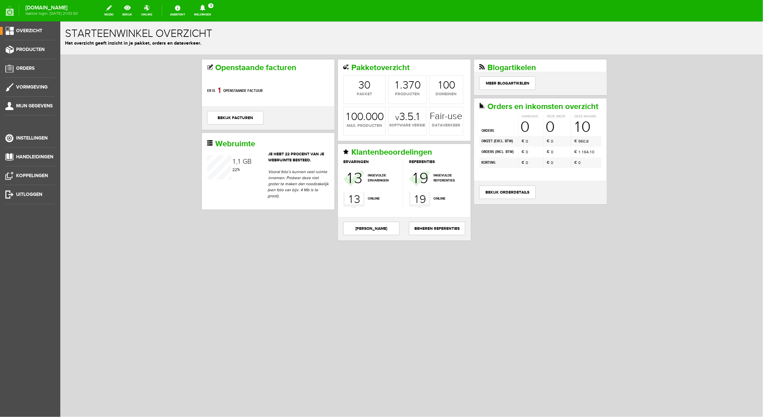
click at [208, 15] on link "Meldingen 3 Nieuwe orders Er is een nieuwe order( #6484 ) geplaatst door [PERSO…" at bounding box center [202, 10] width 25 height 15
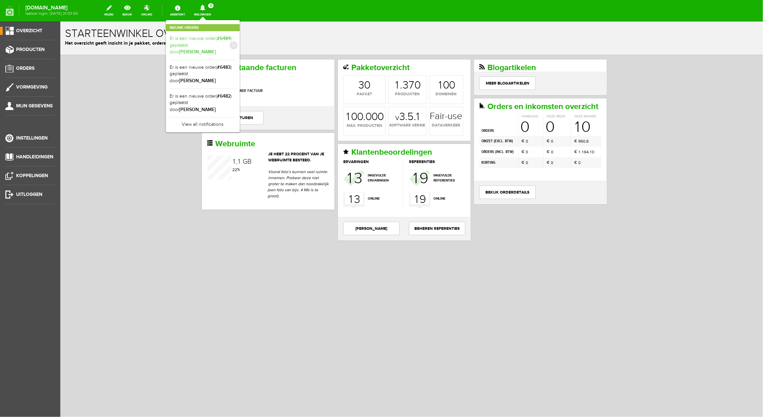
click at [216, 40] on link "Er is een nieuwe order( #6484 ) geplaatst door [PERSON_NAME]" at bounding box center [203, 45] width 66 height 20
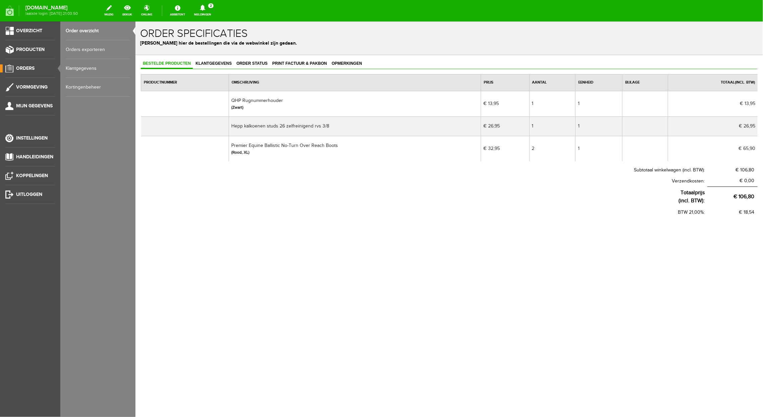
click at [213, 13] on link "Meldingen 2 Nieuwe orders Er is een nieuwe order( #6483 ) geplaatst door [PERSO…" at bounding box center [202, 10] width 25 height 15
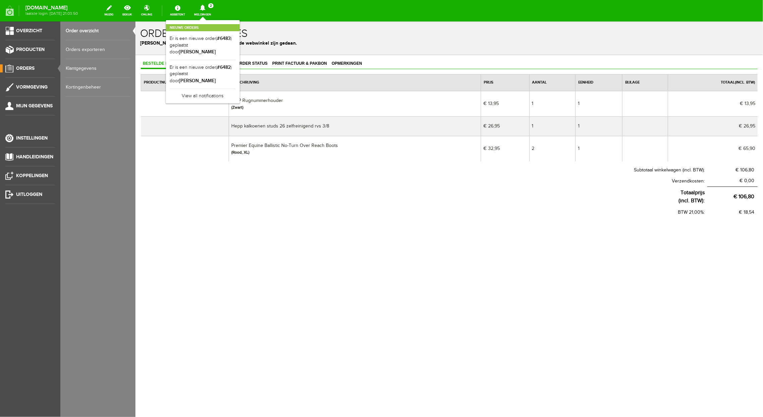
click at [227, 64] on b "#6482" at bounding box center [224, 67] width 14 height 6
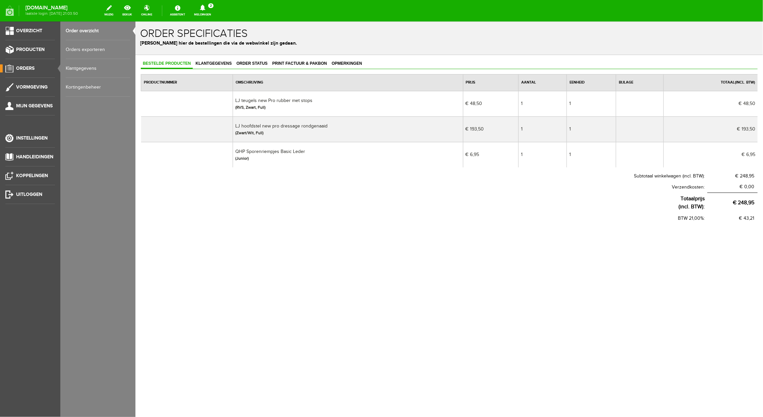
click at [215, 14] on link "Meldingen 2 Nieuwe orders Er is een nieuwe order( #6483 ) geplaatst door [PERSO…" at bounding box center [202, 10] width 25 height 15
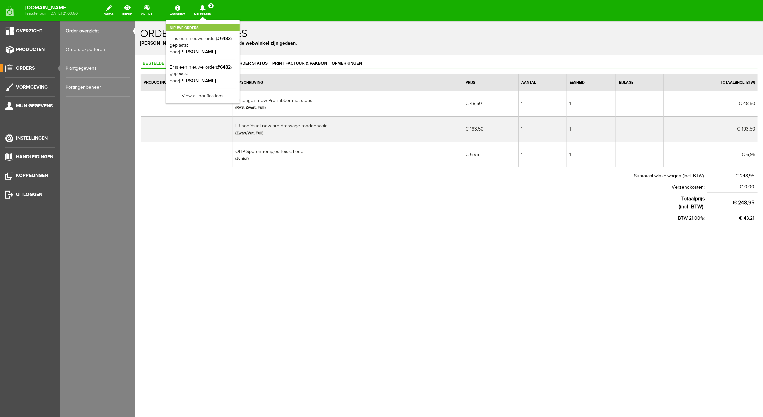
click at [89, 31] on link "Order overzicht" at bounding box center [98, 30] width 64 height 19
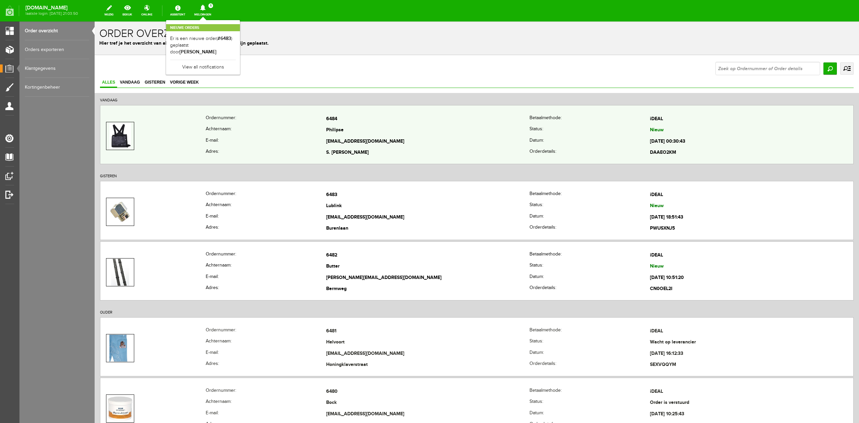
click at [120, 126] on img at bounding box center [119, 135] width 21 height 27
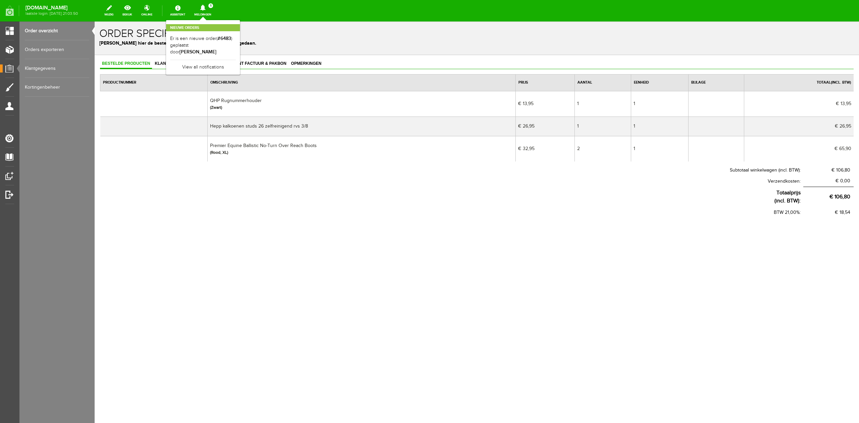
click at [207, 11] on link "Meldingen 1 Nieuwe orders Er is een nieuwe order( #6483 ) geplaatst door [PERSO…" at bounding box center [202, 10] width 25 height 15
click at [45, 30] on link "Order overzicht" at bounding box center [57, 30] width 64 height 19
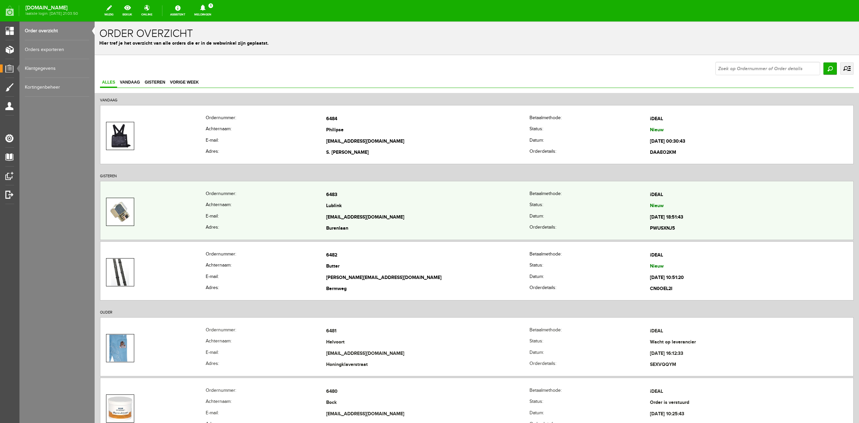
click at [120, 202] on img at bounding box center [120, 211] width 26 height 27
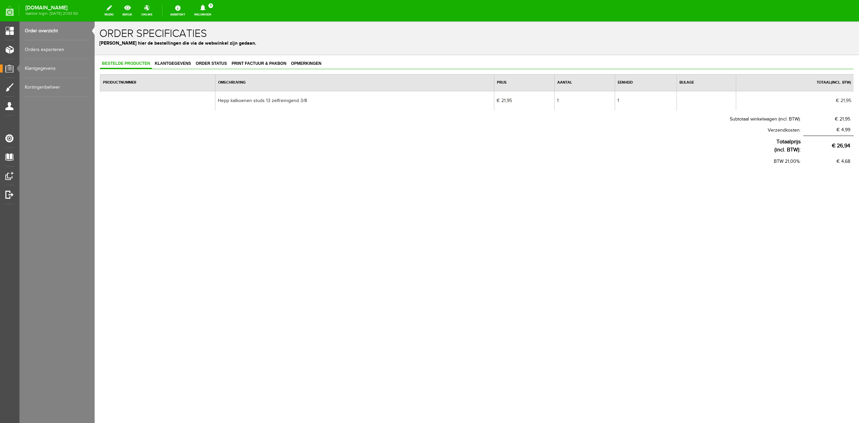
click at [46, 29] on link "Order overzicht" at bounding box center [57, 30] width 64 height 19
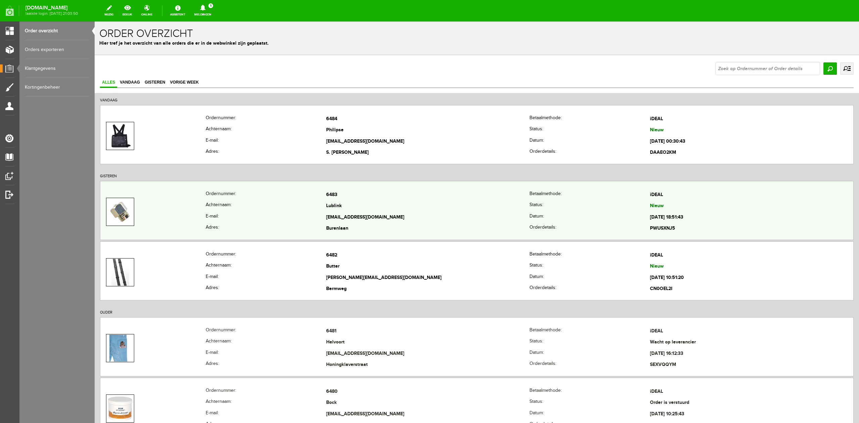
click at [123, 228] on td at bounding box center [152, 211] width 105 height 45
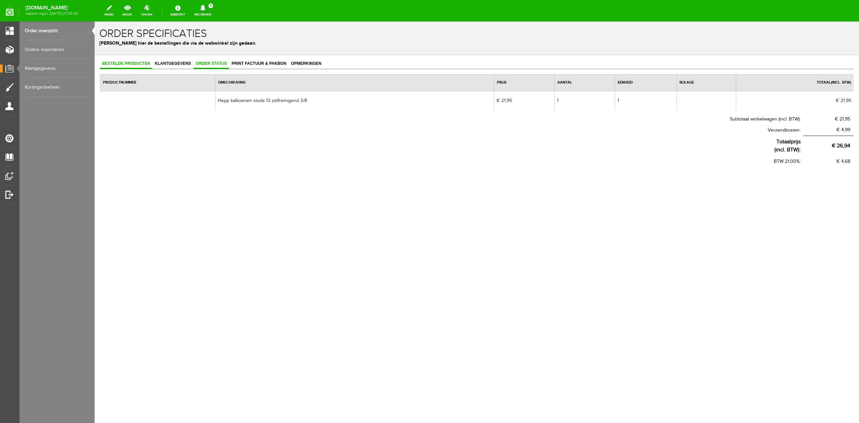
click at [208, 68] on link "Order status" at bounding box center [211, 64] width 35 height 10
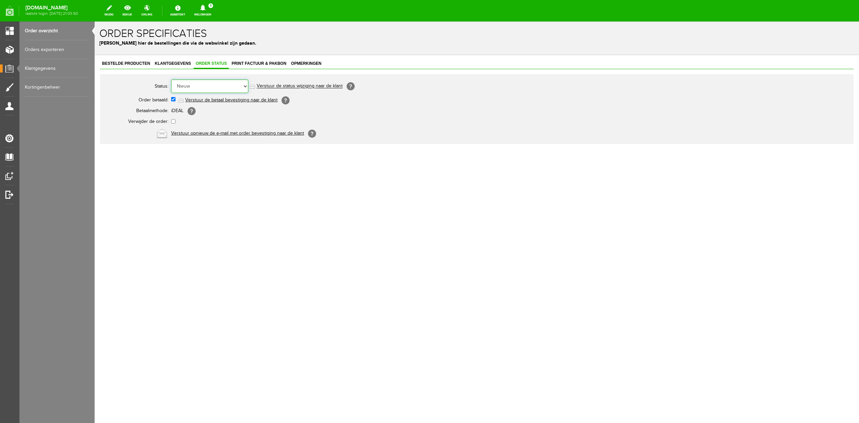
drag, startPoint x: 219, startPoint y: 88, endPoint x: 219, endPoint y: 92, distance: 4.0
click at [219, 89] on select "Order niet afgerond Nieuw Order in behandeling Wacht op leverancier Wacht op be…" at bounding box center [209, 85] width 77 height 13
select select "5"
click at [171, 79] on select "Order niet afgerond Nieuw Order in behandeling Wacht op leverancier Wacht op be…" at bounding box center [209, 85] width 77 height 13
click at [308, 88] on link "Verstuur de status wijziging naar de klant" at bounding box center [300, 86] width 86 height 5
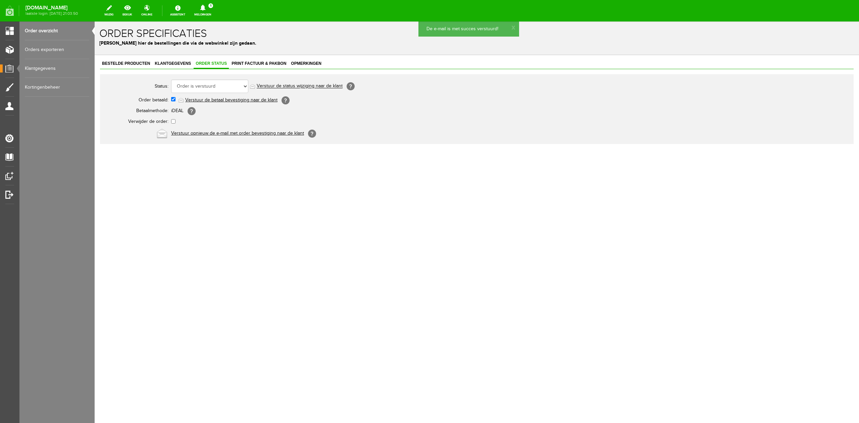
click at [205, 8] on icon at bounding box center [202, 8] width 5 height 6
click at [188, 38] on link "Er is een nieuwe order( #6483 ) geplaatst door [PERSON_NAME]" at bounding box center [203, 45] width 66 height 20
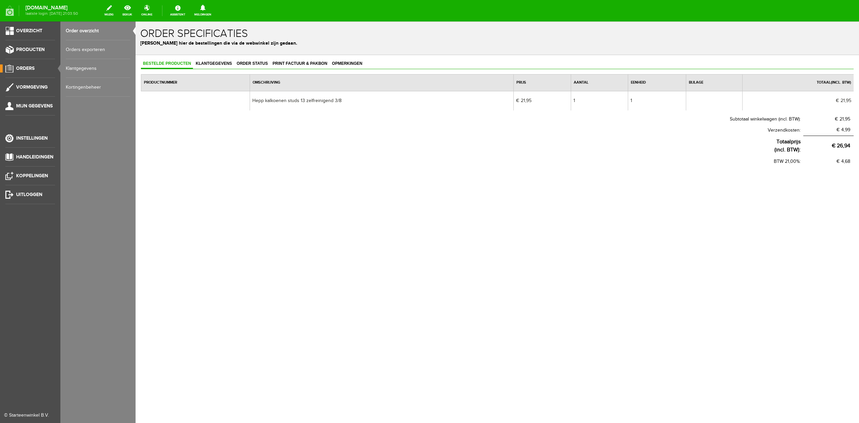
click at [76, 34] on link "Order overzicht" at bounding box center [98, 30] width 64 height 19
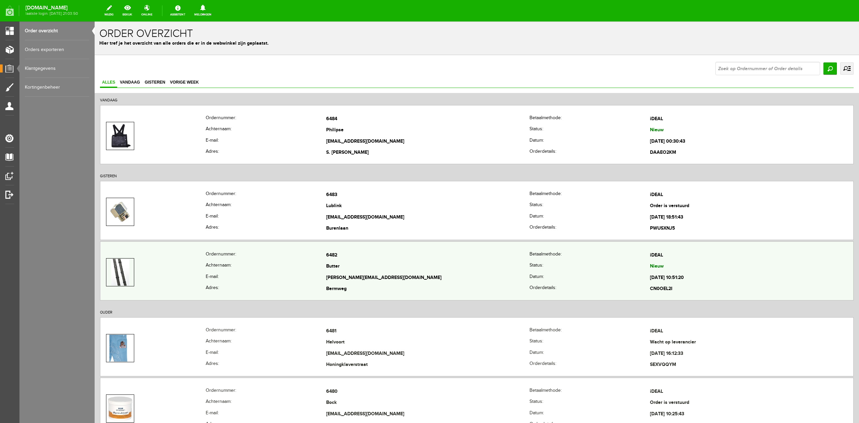
click at [128, 264] on img at bounding box center [120, 272] width 18 height 27
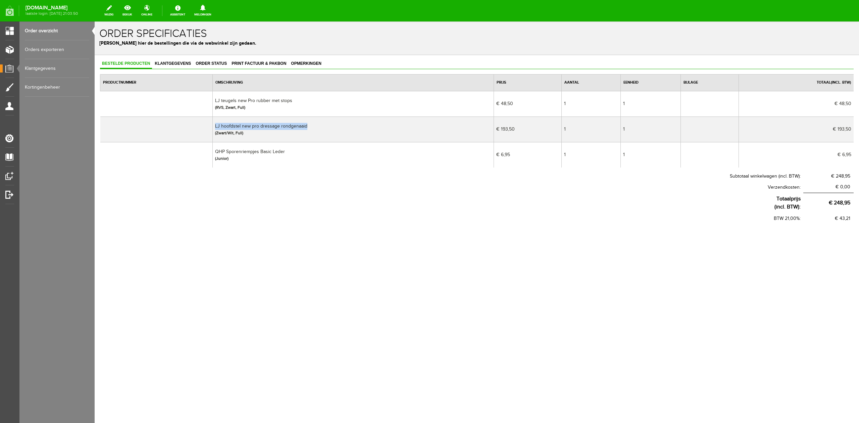
drag, startPoint x: 317, startPoint y: 125, endPoint x: 217, endPoint y: 127, distance: 100.6
click at [217, 127] on td "LJ hoofdstel new pro dressage rondgenaaid (Zwart/Wit, Full)" at bounding box center [353, 128] width 281 height 25
copy td "LJ hoofdstel new pro dressage rondgenaaid"
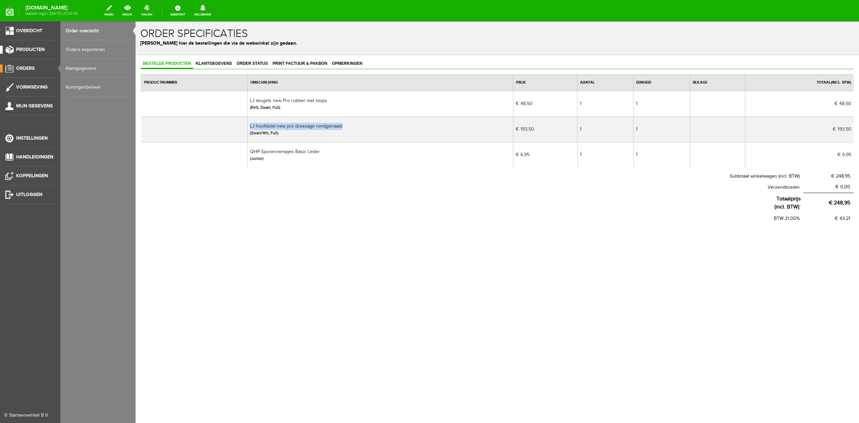
click at [22, 49] on span "Producten" at bounding box center [30, 50] width 29 height 6
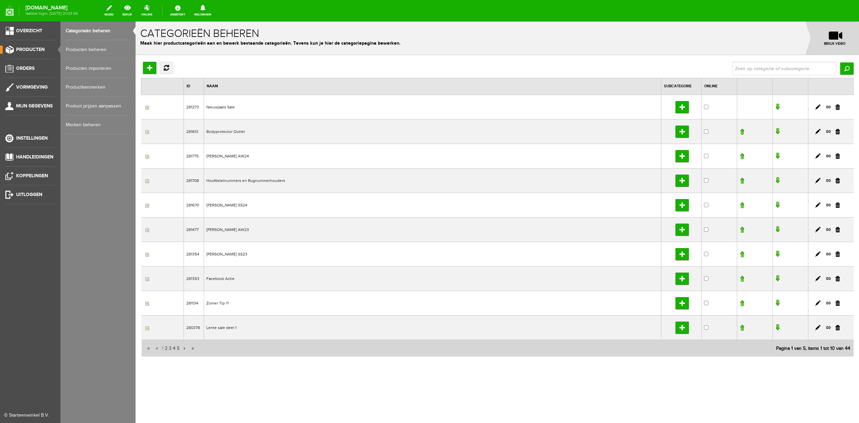
drag, startPoint x: 101, startPoint y: 49, endPoint x: 138, endPoint y: 53, distance: 37.8
click at [101, 49] on link "Producten beheren" at bounding box center [98, 49] width 64 height 19
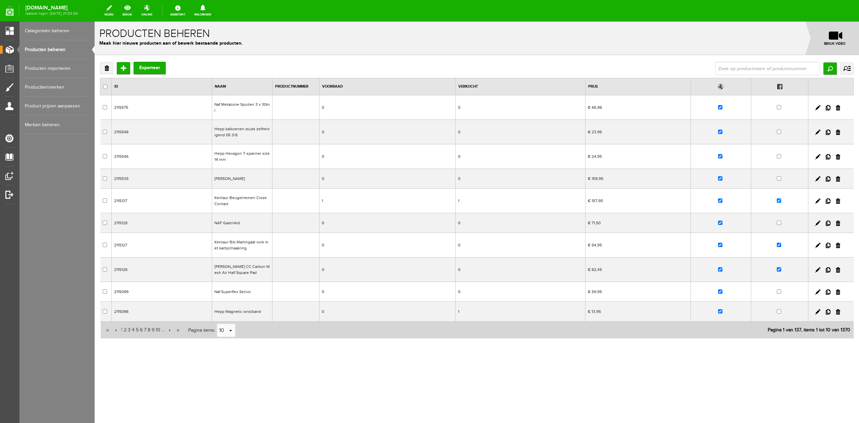
click at [749, 63] on input "text" at bounding box center [767, 68] width 105 height 13
type input "freejuimp"
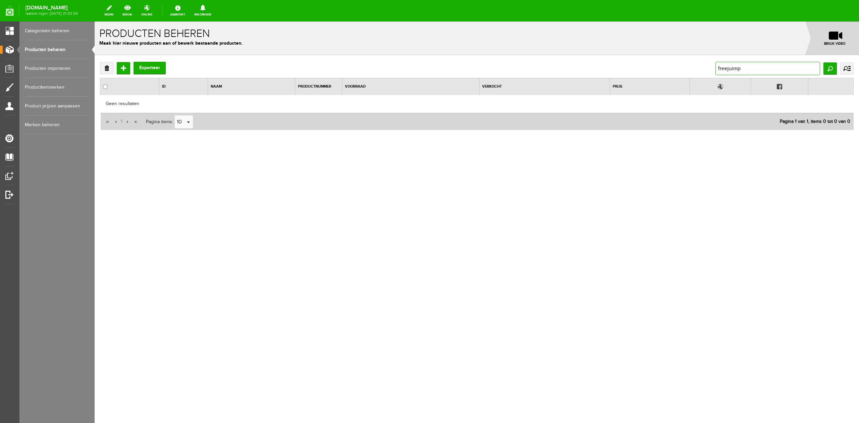
click at [760, 67] on input "freejuimp" at bounding box center [767, 68] width 105 height 13
type input "freejump"
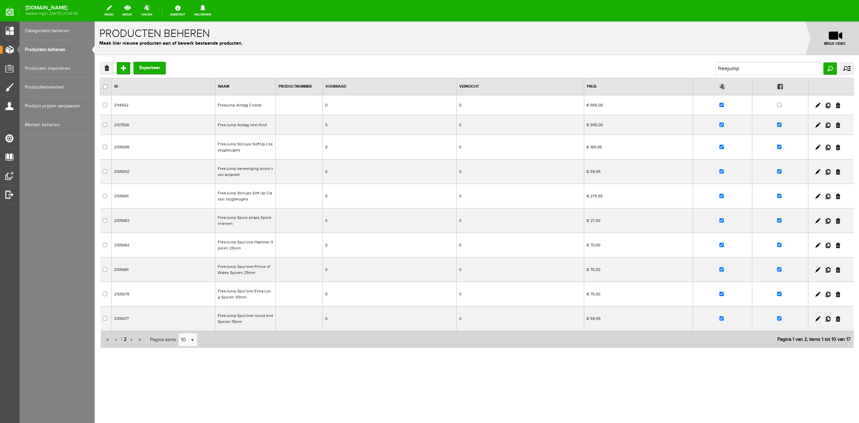
click at [125, 341] on span "2" at bounding box center [125, 338] width 4 height 13
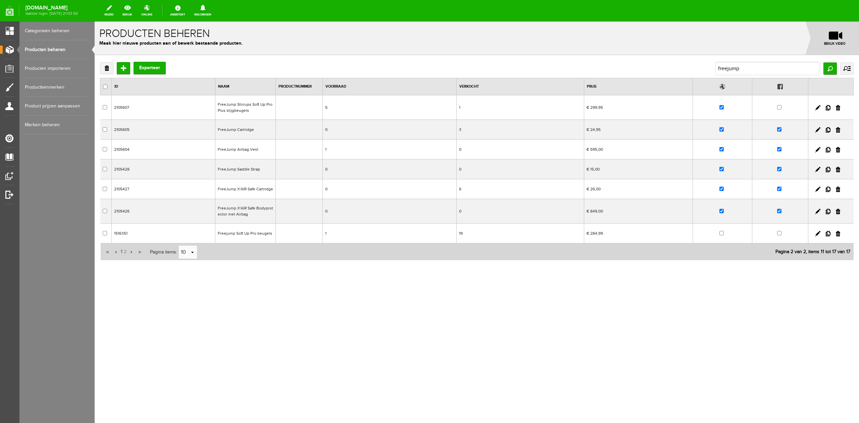
click at [118, 150] on td "2105604" at bounding box center [164, 150] width 104 height 20
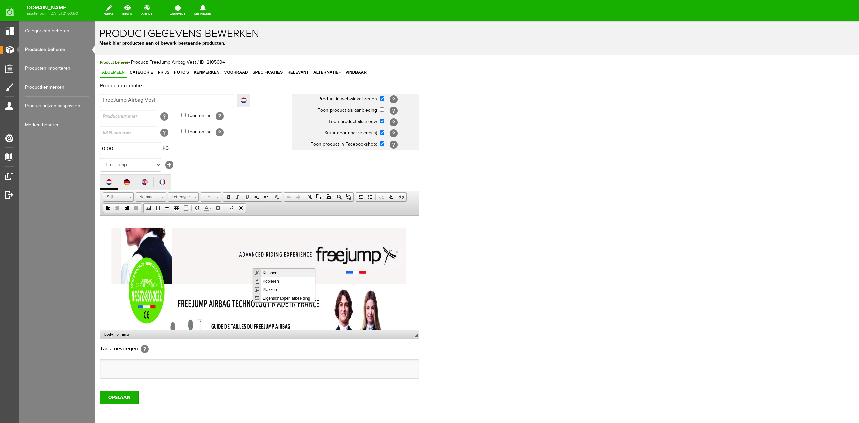
click at [273, 271] on span "Knippen" at bounding box center [288, 272] width 54 height 8
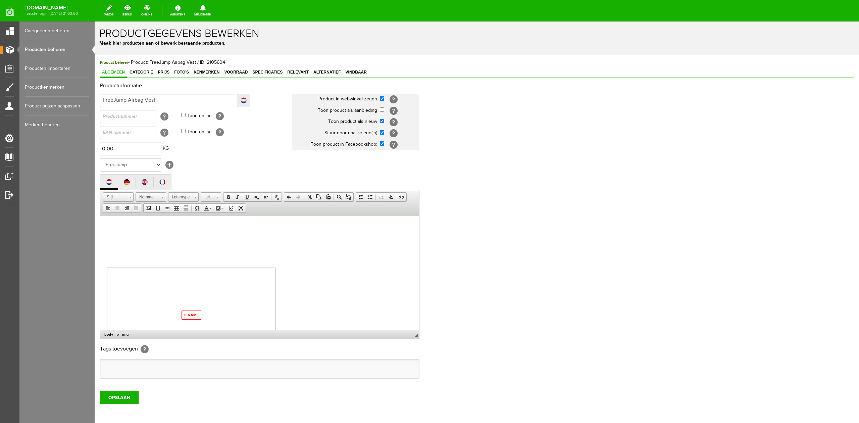
scroll to position [217, 0]
click at [249, 291] on span "Knippen" at bounding box center [268, 294] width 48 height 8
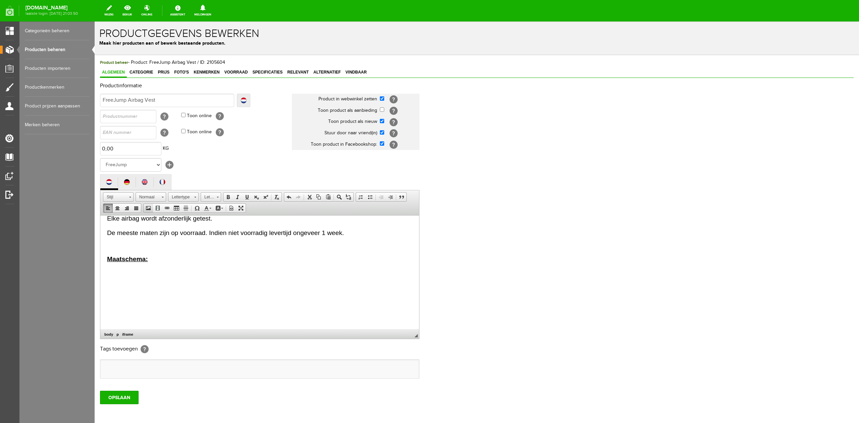
click at [150, 208] on span at bounding box center [148, 207] width 5 height 5
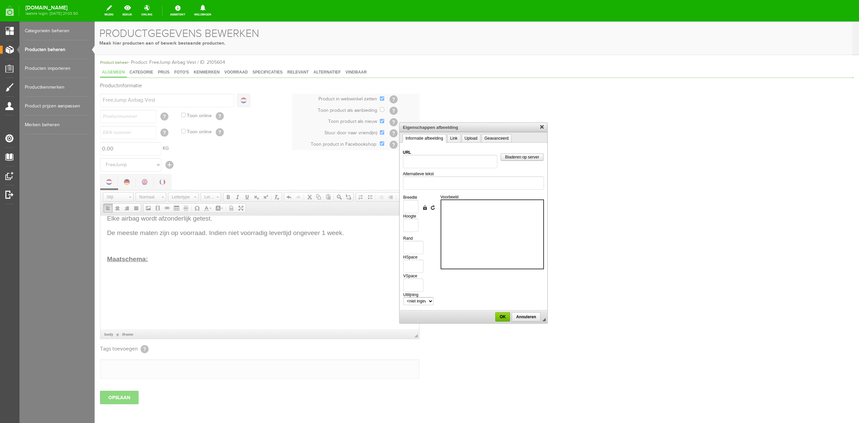
scroll to position [0, 0]
click at [519, 159] on link "Bladeren op server" at bounding box center [521, 156] width 43 height 7
type input "/upload/7750/size-guide-desktop-2-b2a8c6a250e3ff10234bd113003e2(1).jpg"
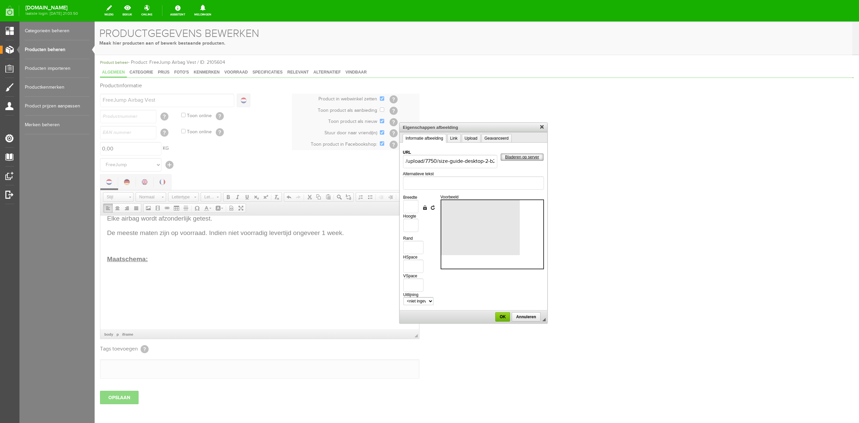
type input "5834"
type input "2917"
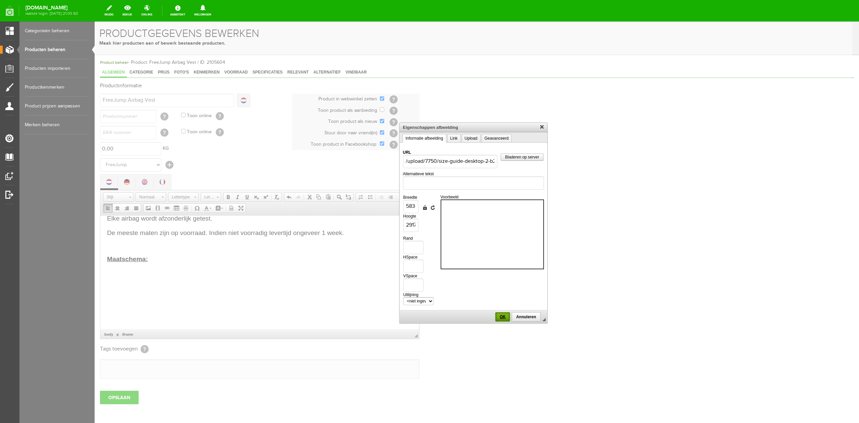
click at [503, 316] on span "OK" at bounding box center [502, 316] width 13 height 5
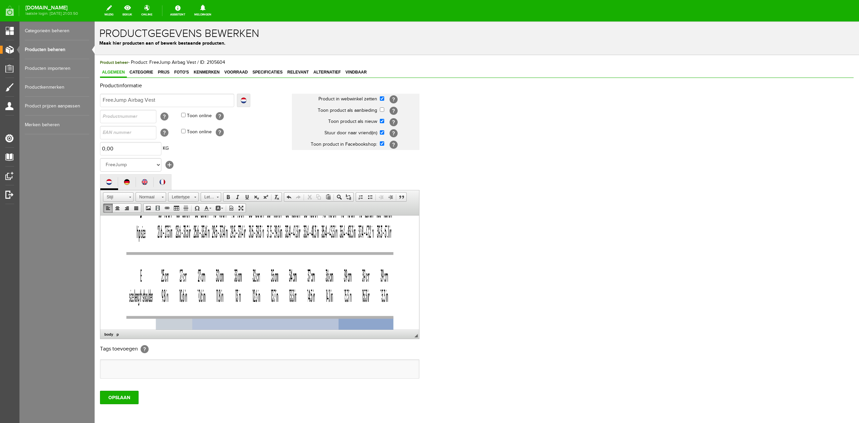
scroll to position [1010, 0]
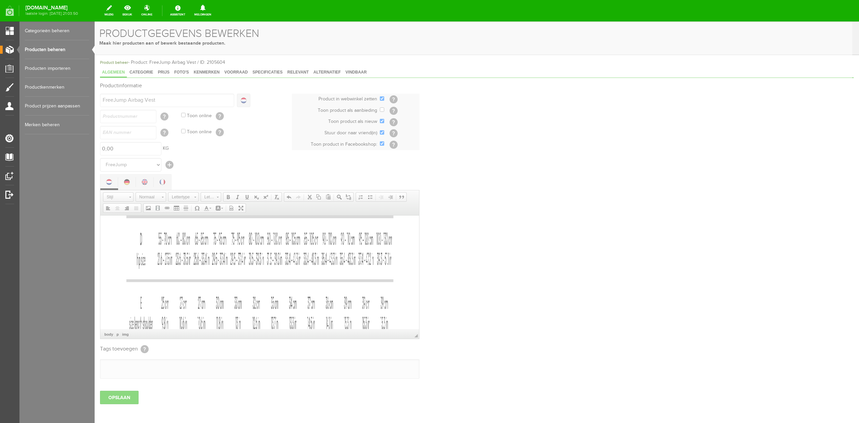
type input "/upload/7750/size-guide-desktop-2-b2a8c6a250e3ff10234bd113003e2(1).jpg"
type input "5834"
type input "2917"
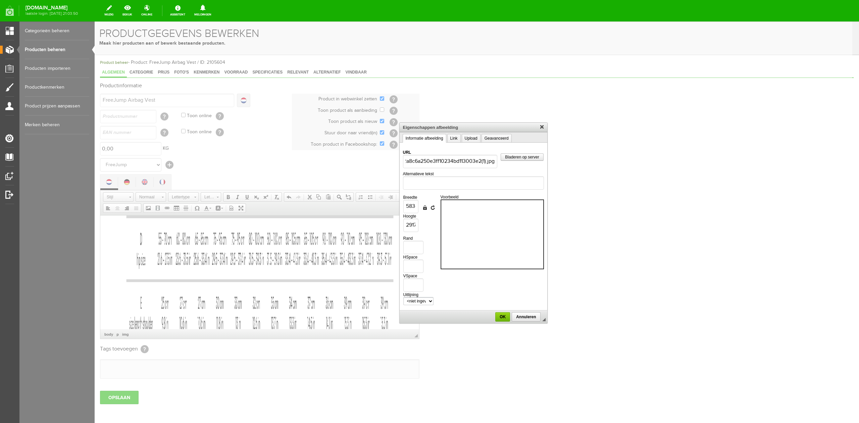
scroll to position [0, 0]
click at [419, 205] on td "Breedte 5834 Hoogte 2917" at bounding box center [412, 214] width 19 height 38
click at [414, 205] on input "5834" at bounding box center [410, 206] width 15 height 13
drag, startPoint x: 406, startPoint y: 206, endPoint x: 419, endPoint y: 208, distance: 13.7
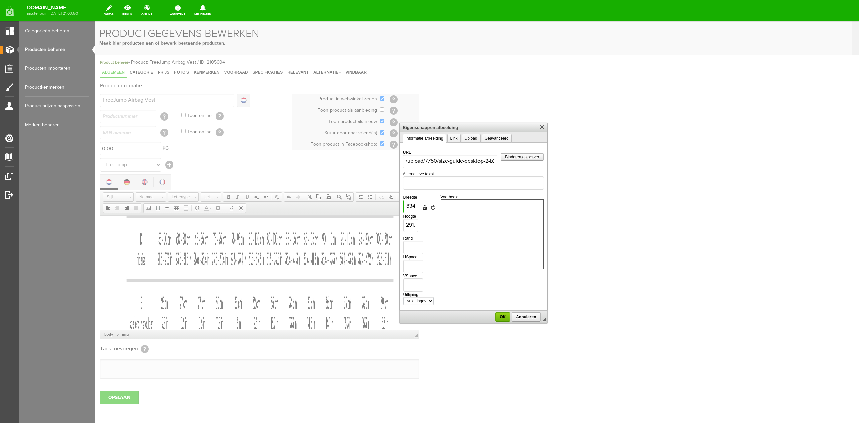
click at [419, 208] on td "Breedte 5834 Hoogte 2917" at bounding box center [412, 214] width 19 height 38
type input "4"
type input "2"
type input "40"
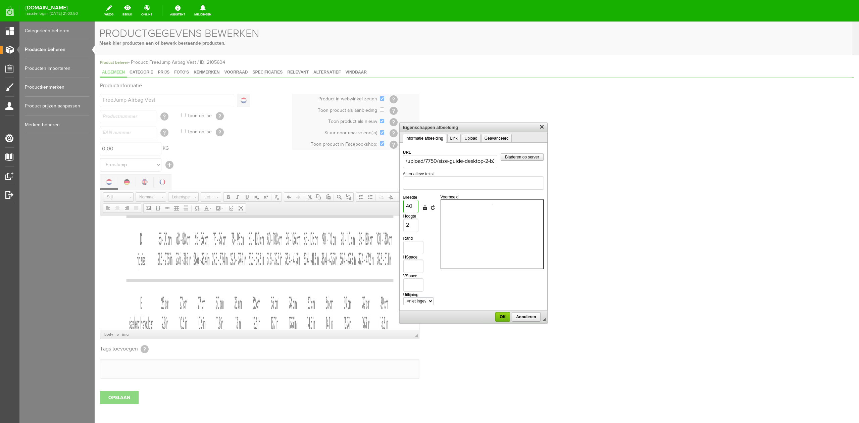
type input "20"
type input "400"
type input "200"
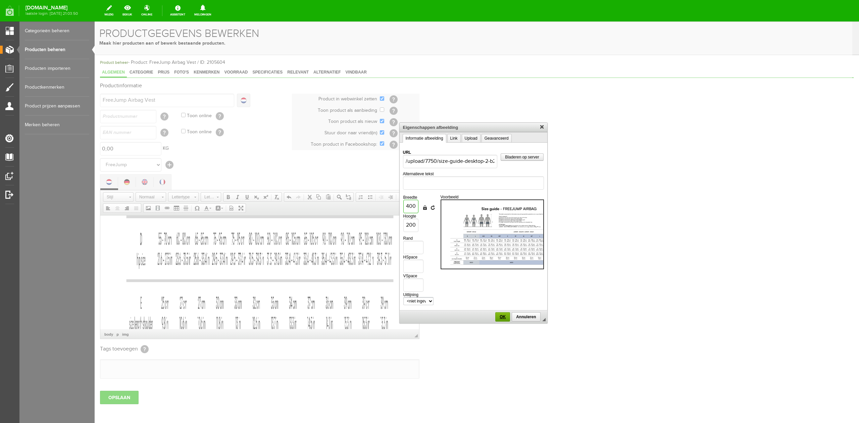
type input "400"
click at [501, 315] on span "OK" at bounding box center [502, 316] width 13 height 5
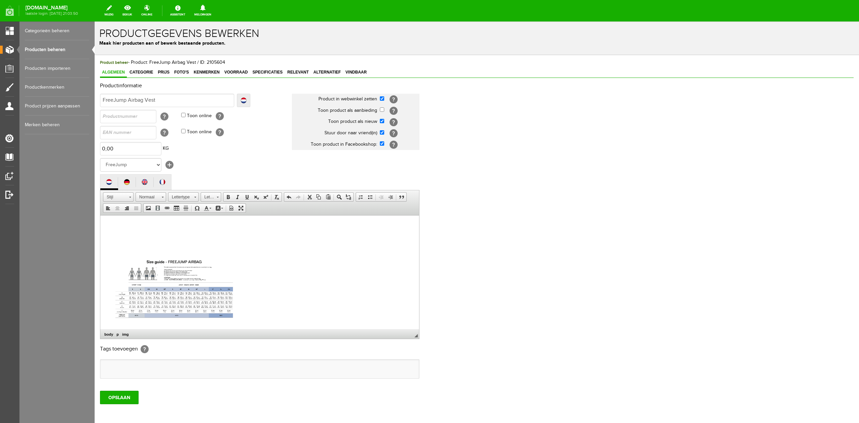
click at [225, 278] on img at bounding box center [174, 286] width 134 height 67
click at [158, 278] on img at bounding box center [174, 286] width 134 height 67
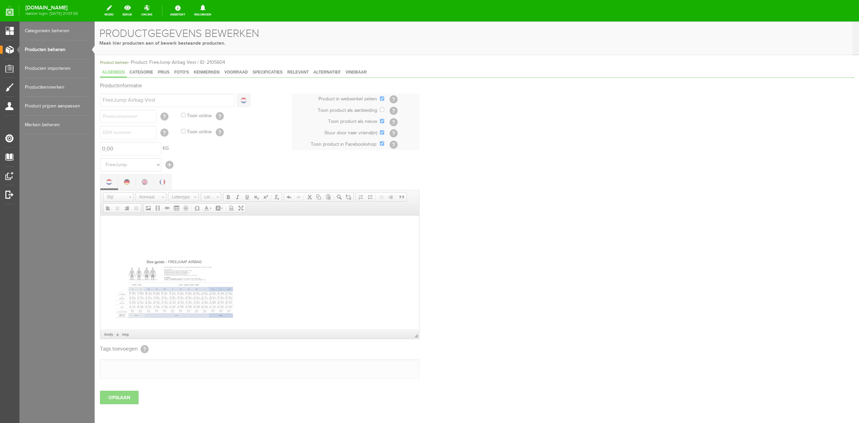
type input "/upload/7750/size-guide-desktop-2-b2a8c6a250e3ff10234bd113003e2(1).jpg"
type input "400"
type input "200"
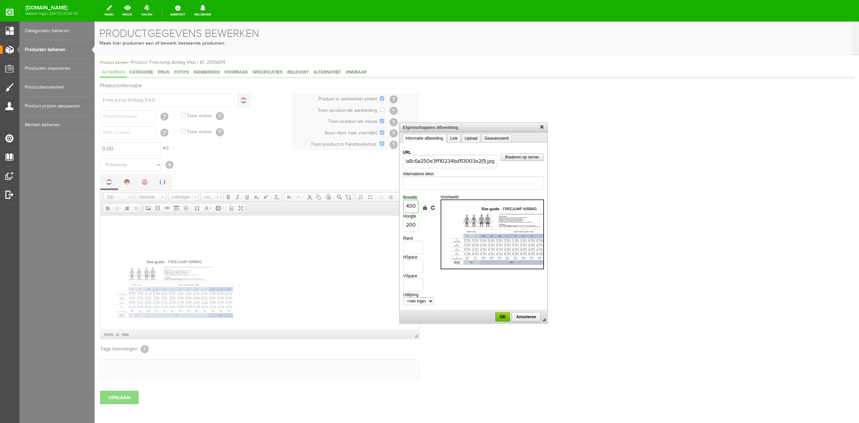
scroll to position [0, 0]
drag, startPoint x: 404, startPoint y: 206, endPoint x: 426, endPoint y: 207, distance: 21.8
click at [426, 207] on tr "Breedte 400 Hoogte 200 Afmetingen vergrendelen [GEOGRAPHIC_DATA] resetten" at bounding box center [420, 214] width 34 height 38
type input "5"
type input "3"
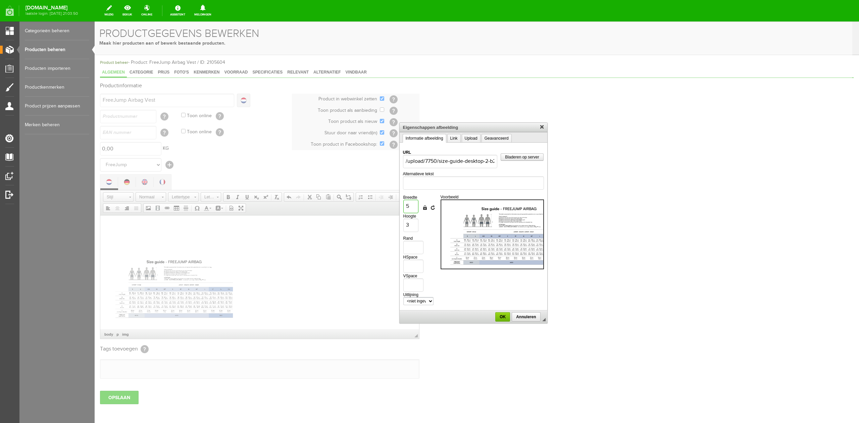
type input "50"
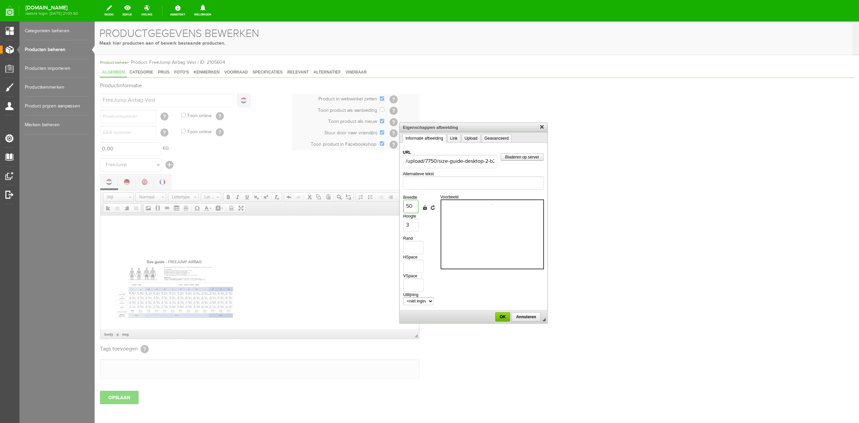
type input "25"
type input "500"
type input "250"
type input "500"
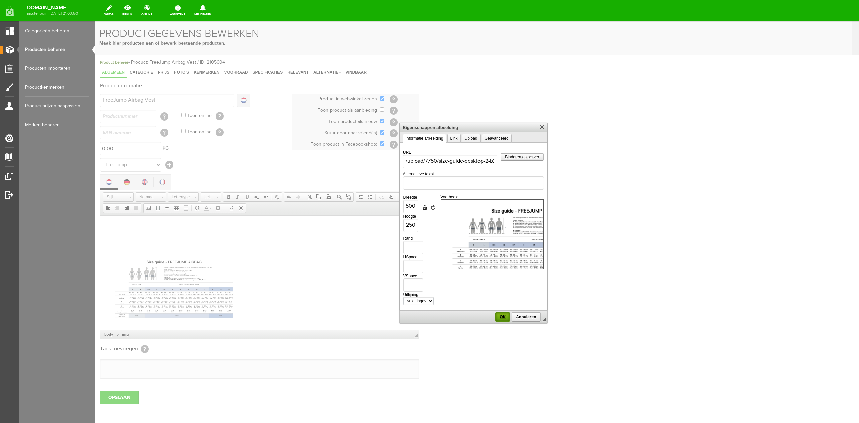
scroll to position [0, 0]
click at [503, 312] on link "OK" at bounding box center [502, 316] width 15 height 9
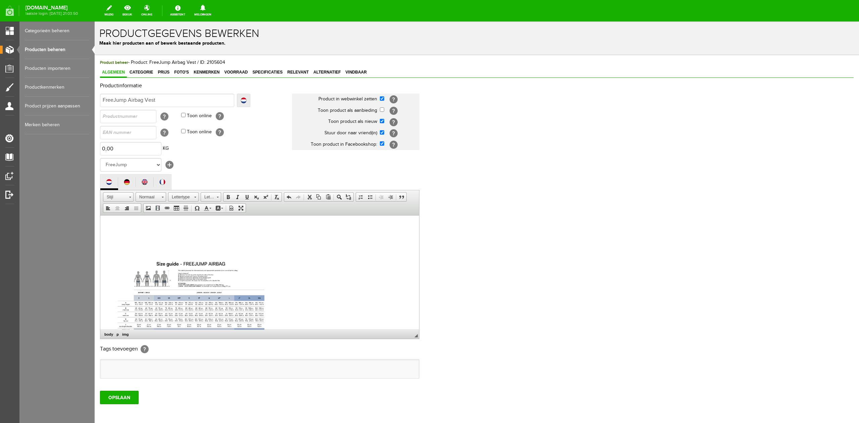
drag, startPoint x: 345, startPoint y: 256, endPoint x: 341, endPoint y: 258, distance: 4.2
click at [345, 256] on p at bounding box center [259, 296] width 305 height 86
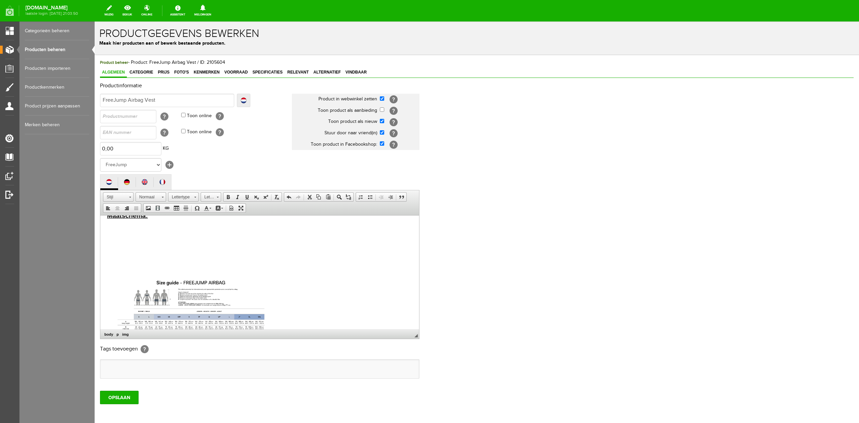
scroll to position [250, 0]
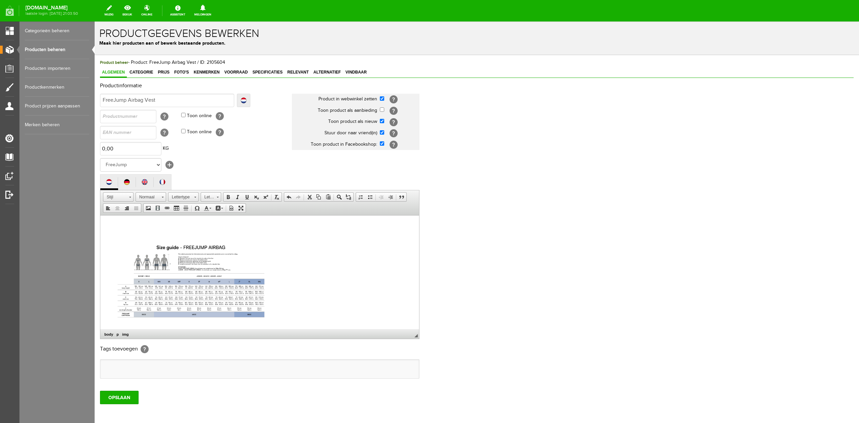
click at [289, 262] on p at bounding box center [259, 280] width 305 height 86
click at [342, 265] on p at bounding box center [259, 280] width 305 height 86
click at [174, 398] on div "OPSLAAN" at bounding box center [476, 394] width 753 height 19
click at [208, 297] on span "Eigenschappen afbeelding" at bounding box center [204, 298] width 54 height 8
type input "/upload/7750/size-guide-desktop-2-b2a8c6a250e3ff10234bd113003e2(1).jpg"
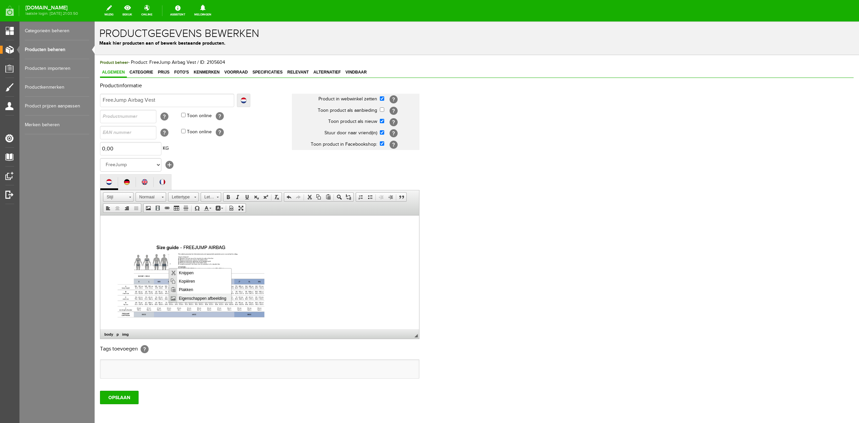
type input "500"
type input "250"
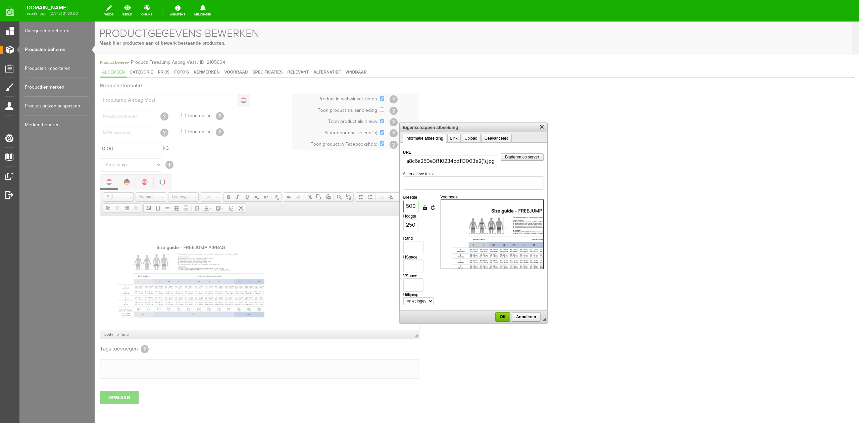
scroll to position [0, 0]
click at [415, 207] on input "500" at bounding box center [410, 206] width 15 height 13
drag, startPoint x: 416, startPoint y: 206, endPoint x: 397, endPoint y: 205, distance: 18.8
click at [397, 205] on body "x Productgegevens bewerken Maak hier producten aan of bewerk bestaande producte…" at bounding box center [477, 237] width 764 height 432
type input "6"
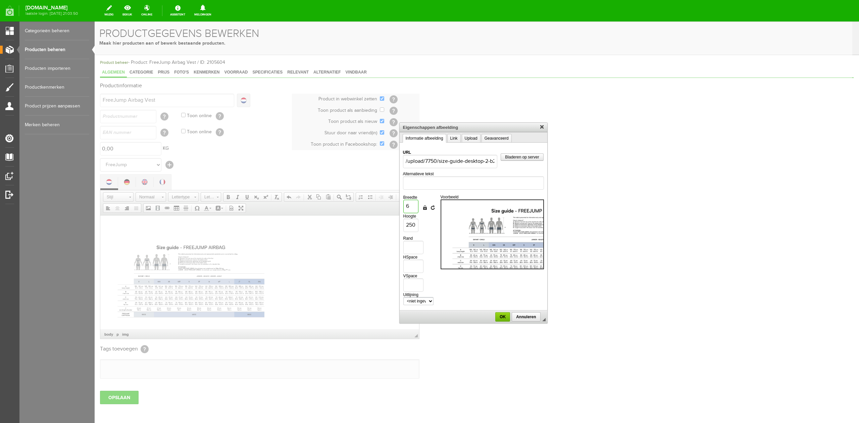
type input "3"
type input "60"
type input "30"
type input "600"
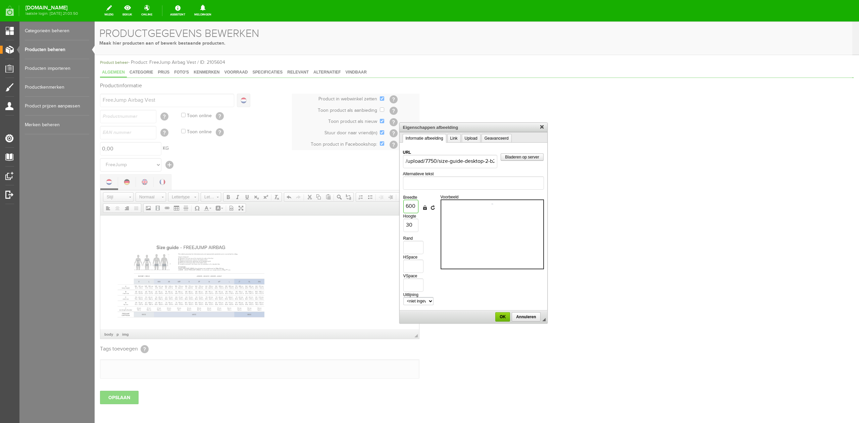
type input "300"
type input "600"
click at [505, 314] on span "OK" at bounding box center [502, 316] width 13 height 5
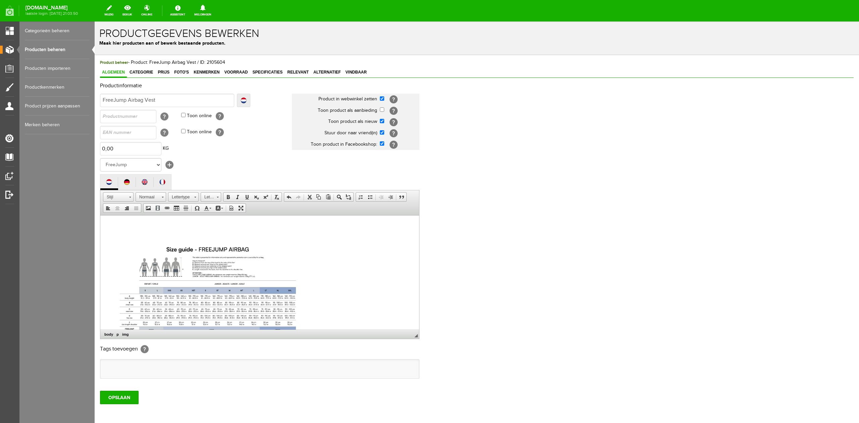
click at [357, 263] on p at bounding box center [259, 288] width 305 height 103
click at [157, 293] on img at bounding box center [207, 287] width 201 height 101
click at [121, 396] on input "OPSLAAN" at bounding box center [119, 396] width 39 height 13
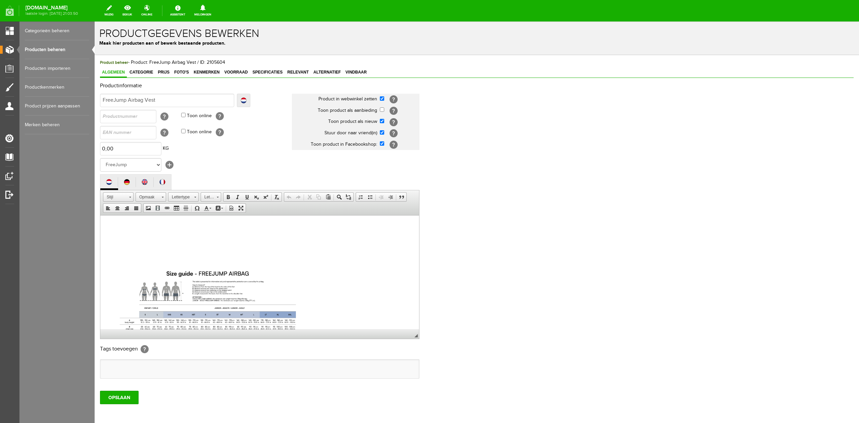
scroll to position [223, 0]
click at [129, 403] on div "Product beheer - Product: FreeJump Airbag Vest / ID: 2105604 Algemeen Categorie…" at bounding box center [477, 254] width 764 height 398
click at [128, 401] on input "OPSLAAN" at bounding box center [119, 396] width 39 height 13
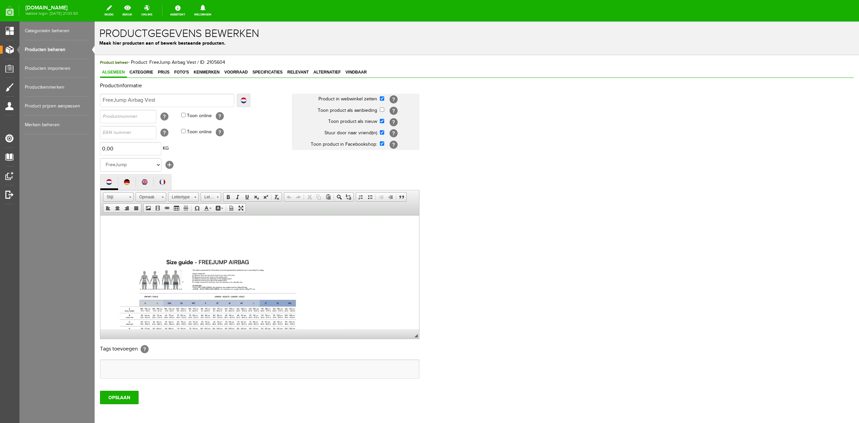
scroll to position [267, 0]
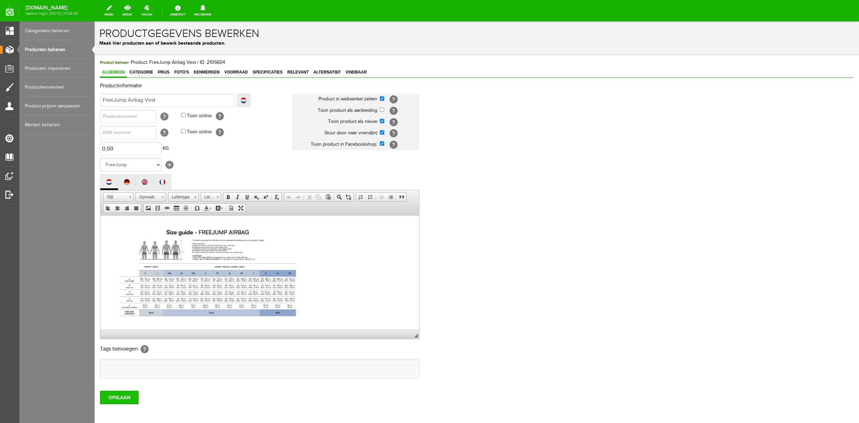
click at [113, 396] on input "OPSLAAN" at bounding box center [119, 396] width 39 height 13
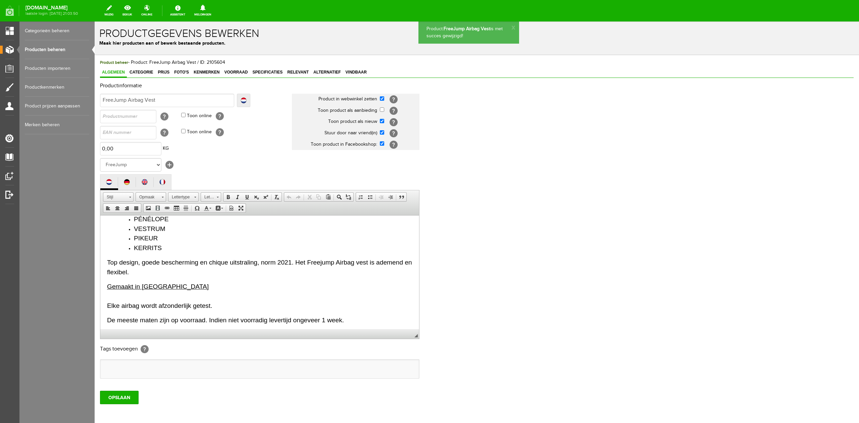
scroll to position [134, 0]
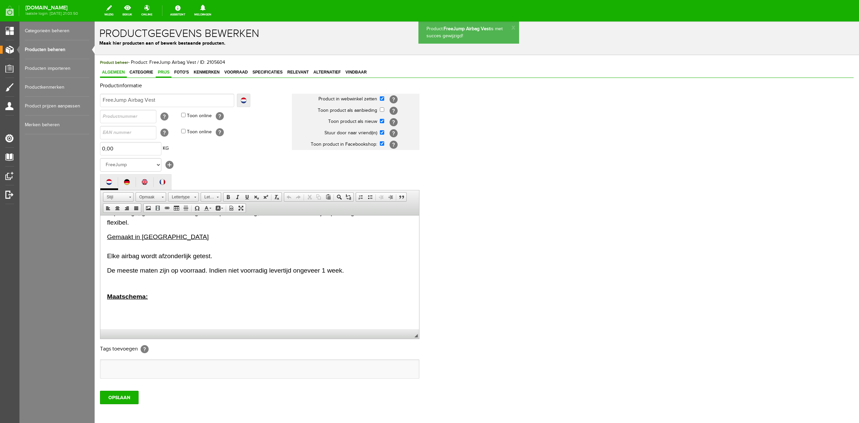
click at [169, 70] on span "Prijs" at bounding box center [164, 72] width 16 height 5
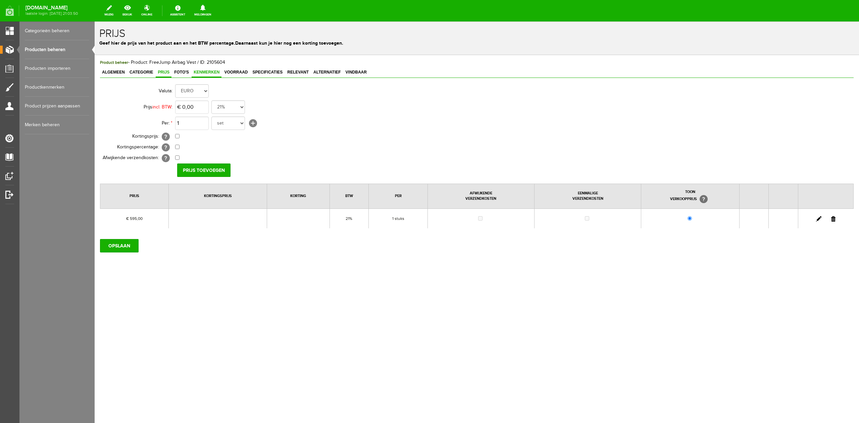
drag, startPoint x: 206, startPoint y: 69, endPoint x: 210, endPoint y: 73, distance: 5.7
click at [207, 69] on link "Kenmerken" at bounding box center [207, 73] width 30 height 10
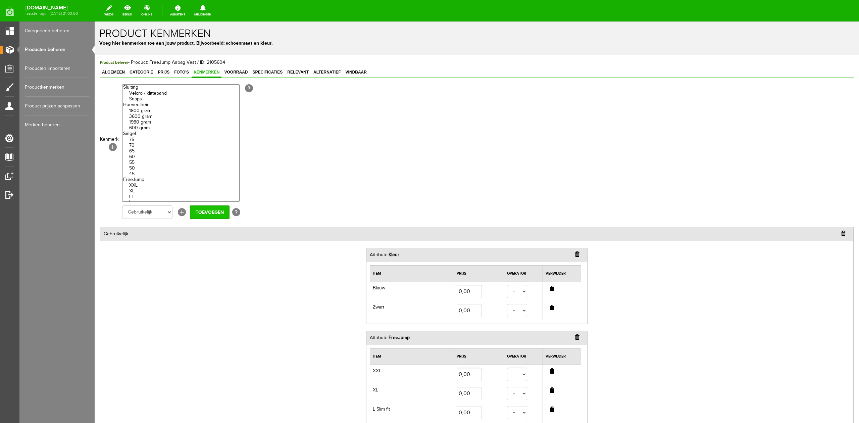
click at [200, 210] on input "Toevoegen" at bounding box center [210, 211] width 40 height 13
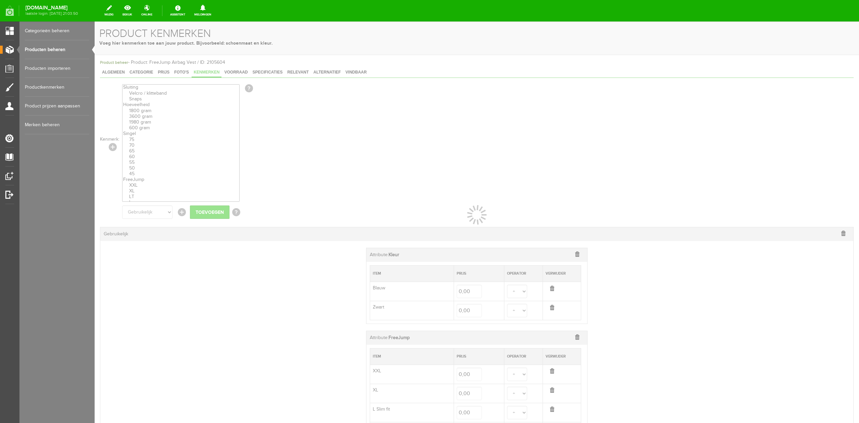
select select
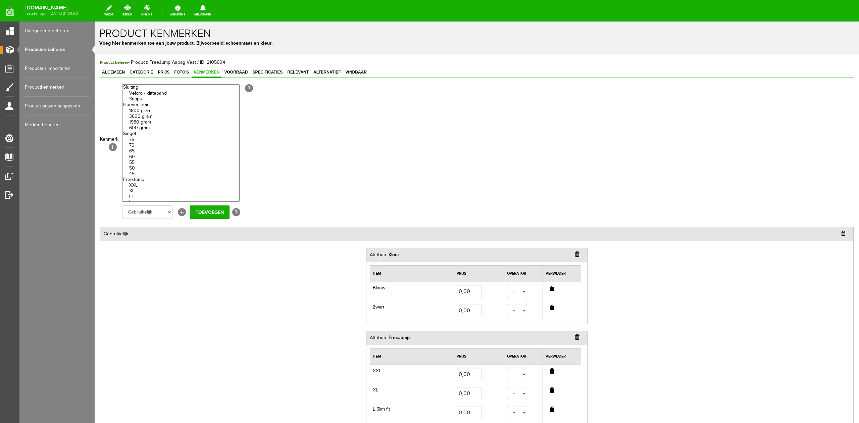
drag, startPoint x: 110, startPoint y: 142, endPoint x: 114, endPoint y: 147, distance: 6.5
click at [110, 142] on th "Kenmerk: [+]" at bounding box center [111, 143] width 22 height 121
click at [114, 148] on link "[+]" at bounding box center [113, 147] width 8 height 8
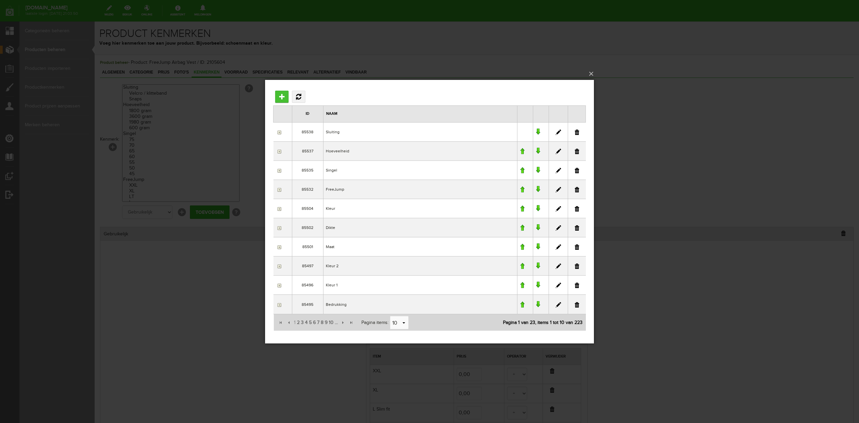
click at [282, 93] on input "Toevoegen" at bounding box center [281, 97] width 13 height 12
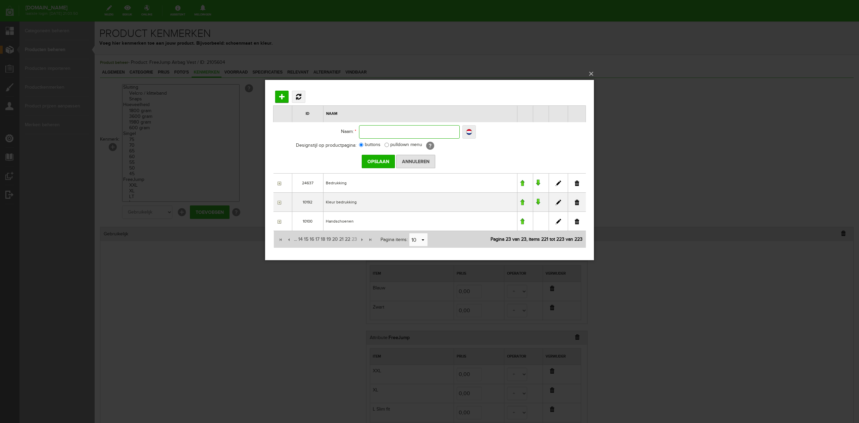
click at [387, 133] on input "text" at bounding box center [409, 131] width 101 height 13
type input "M"
type input "Ma"
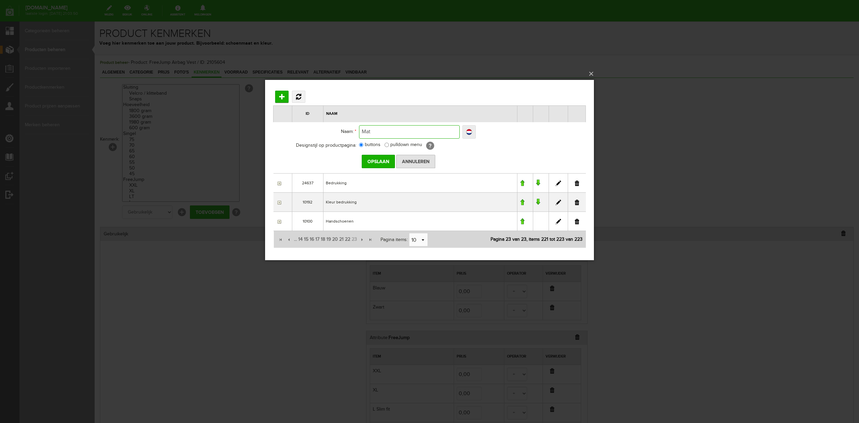
type input "Mate"
type input "Maten"
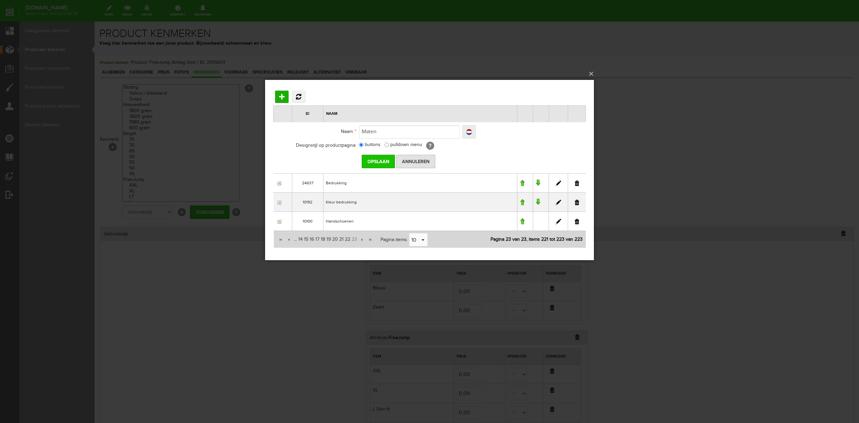
click at [380, 165] on input "Opslaan" at bounding box center [378, 161] width 33 height 13
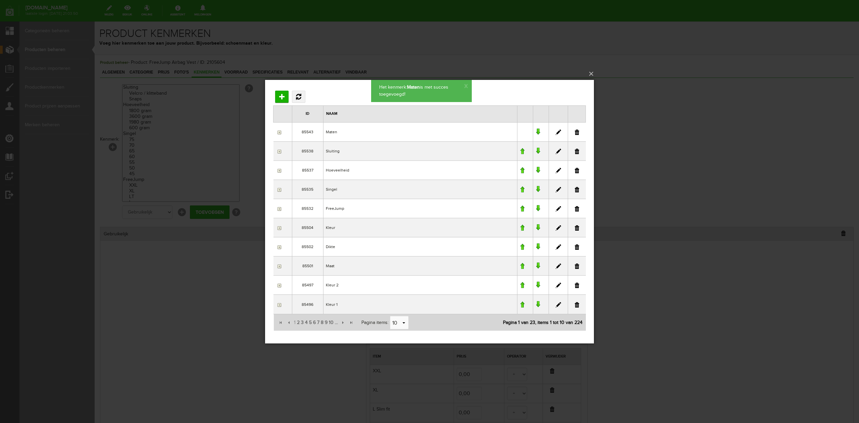
click at [280, 132] on input "button" at bounding box center [278, 131] width 5 height 5
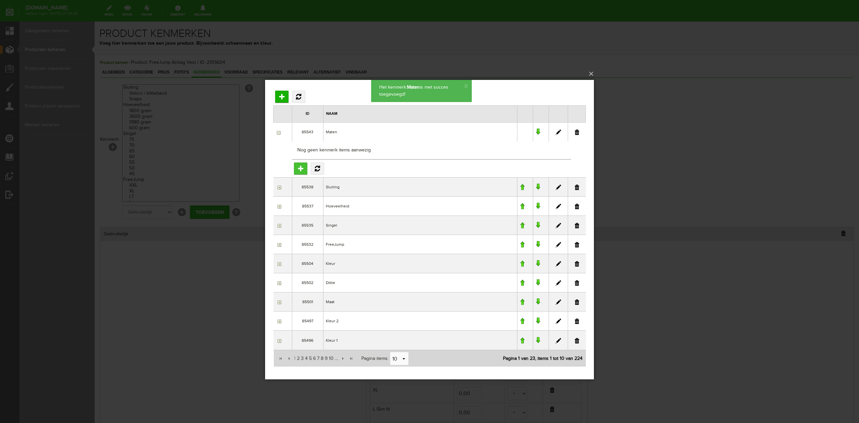
click at [300, 169] on input "Toevoegen" at bounding box center [300, 168] width 13 height 12
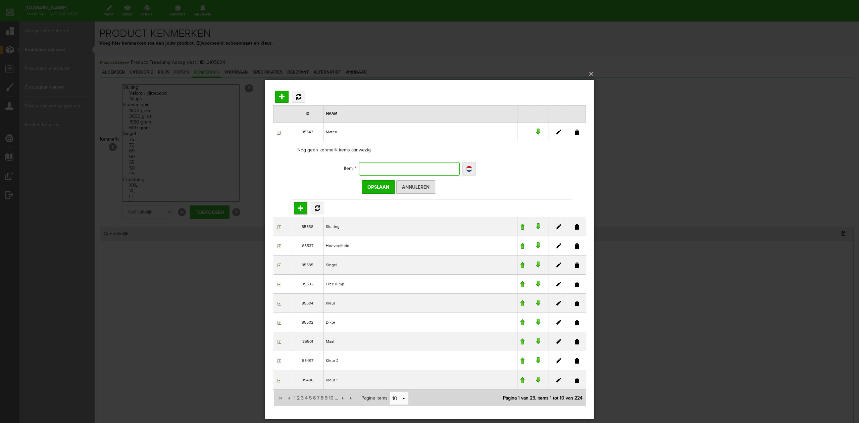
click at [406, 170] on input "text" at bounding box center [409, 168] width 101 height 13
type input "X"
type input "XX"
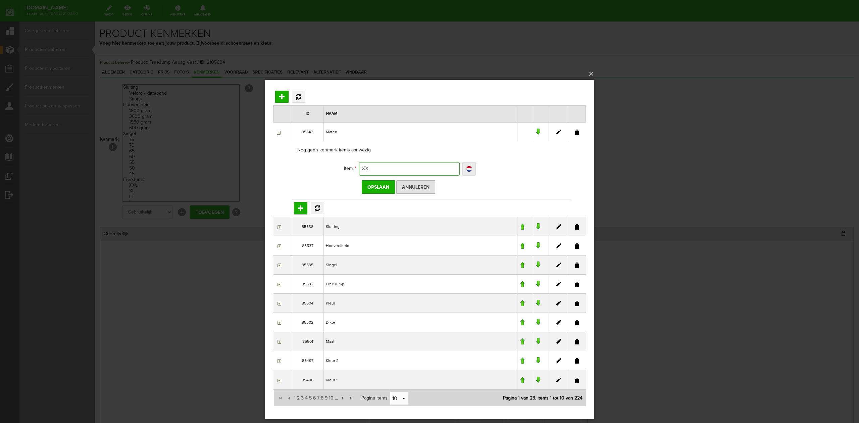
type input "XXS"
click at [387, 187] on input "Opslaan" at bounding box center [378, 186] width 33 height 13
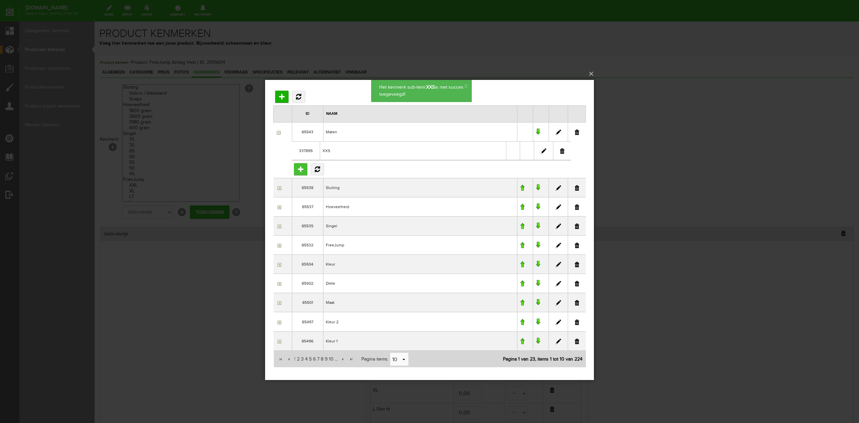
click at [305, 168] on input "Toevoegen" at bounding box center [300, 169] width 13 height 12
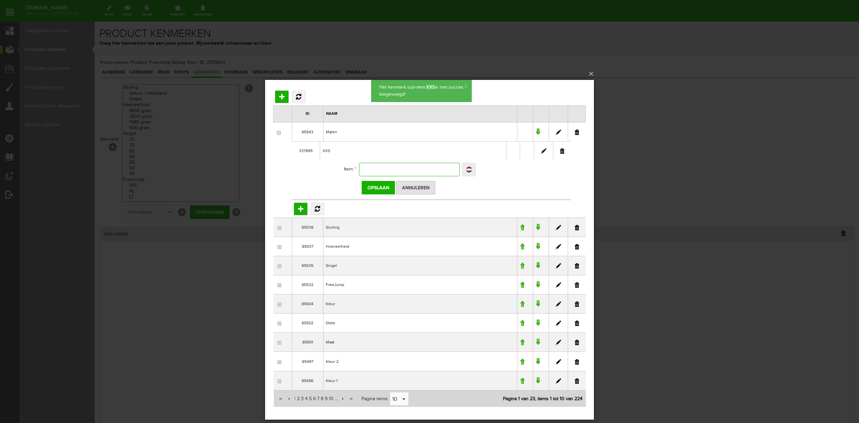
click at [382, 174] on input "text" at bounding box center [409, 169] width 101 height 13
type input "X"
type input "XS"
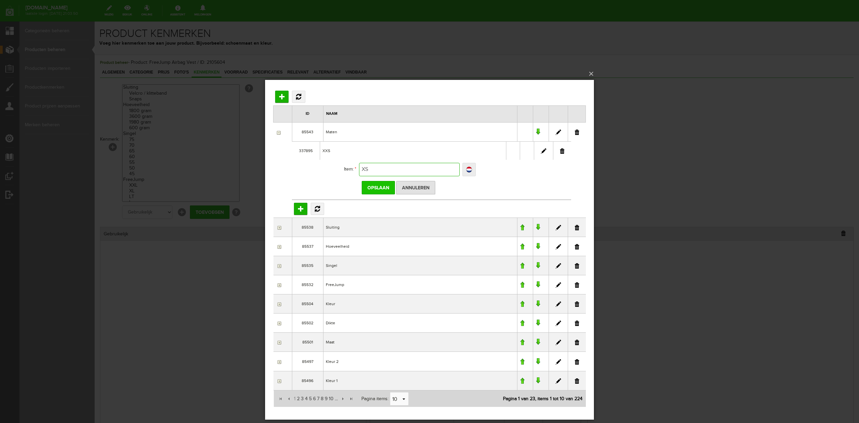
type input "XS"
click at [380, 189] on input "Opslaan" at bounding box center [378, 187] width 33 height 13
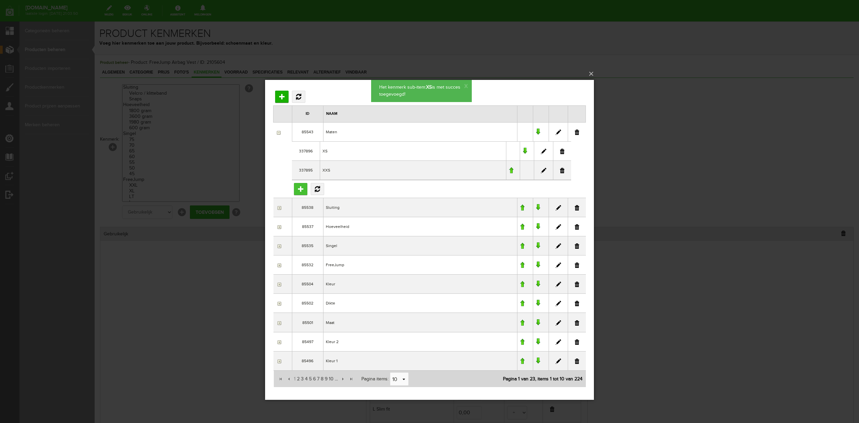
click at [304, 186] on input "Toevoegen" at bounding box center [300, 189] width 13 height 12
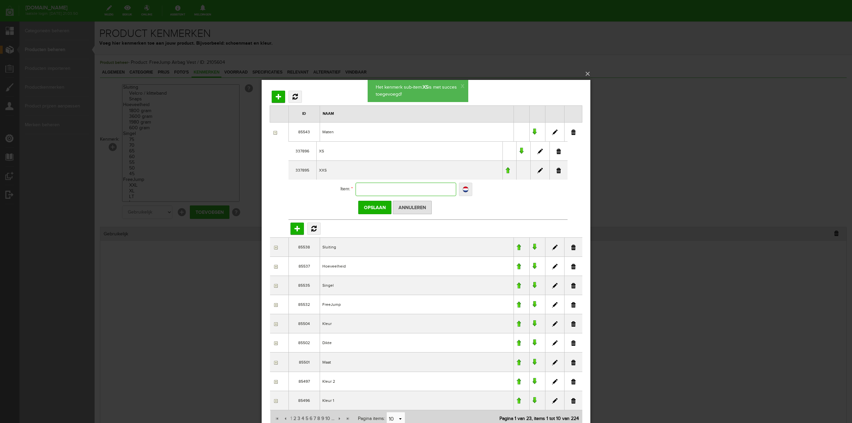
click at [421, 192] on input "text" at bounding box center [406, 188] width 101 height 13
type input "X"
type input "XS"
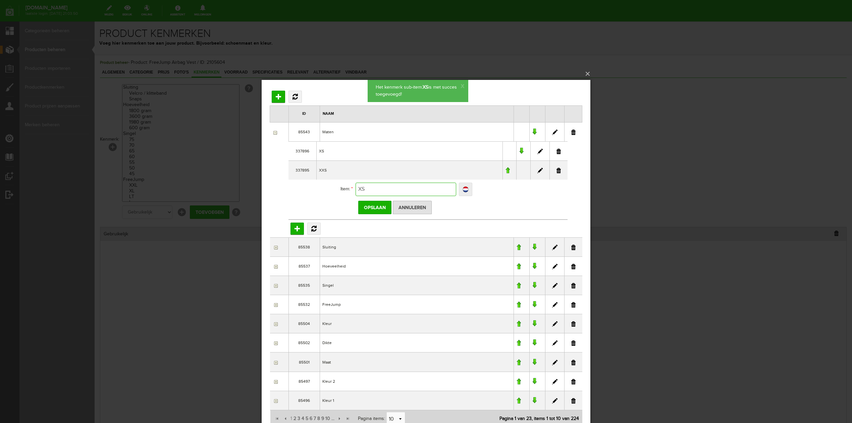
type input "XST"
click at [379, 207] on input "Opslaan" at bounding box center [374, 207] width 33 height 13
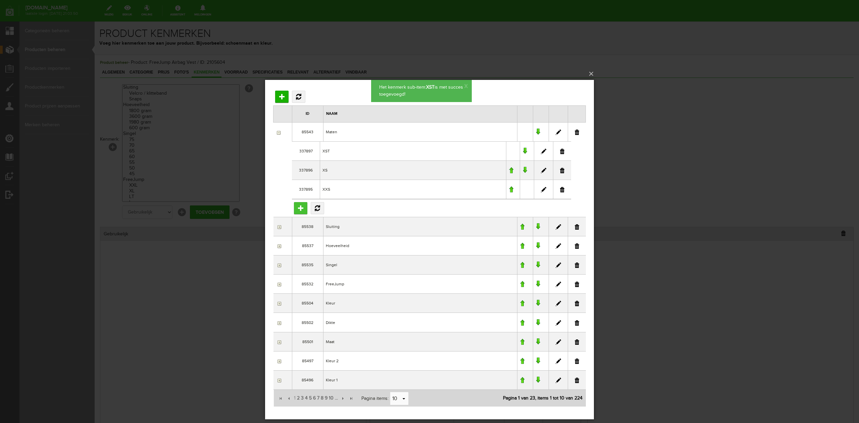
click at [297, 202] on input "Toevoegen" at bounding box center [300, 208] width 13 height 12
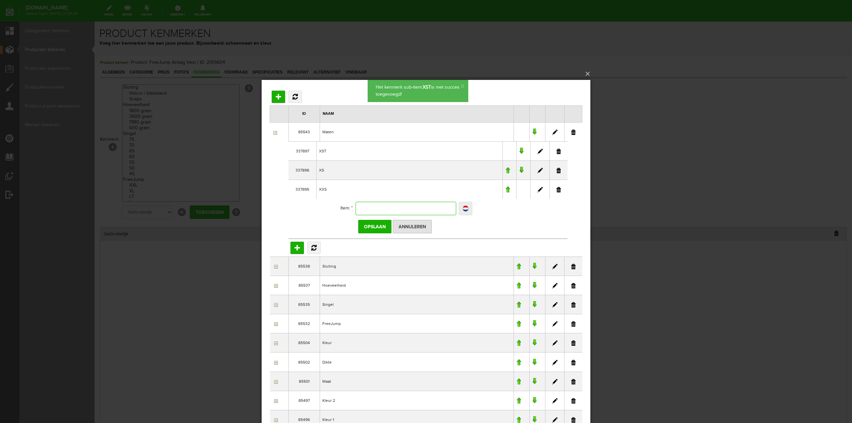
click at [388, 209] on input "text" at bounding box center [406, 208] width 101 height 13
type input "S"
click at [374, 228] on input "Opslaan" at bounding box center [374, 226] width 33 height 13
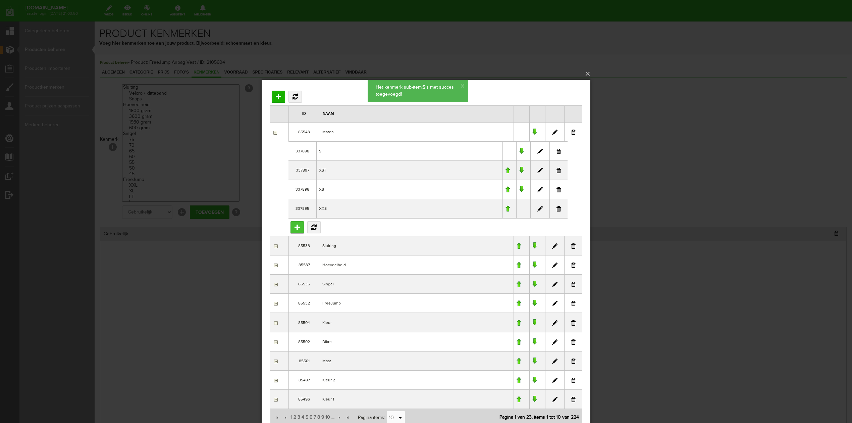
click at [295, 225] on input "Toevoegen" at bounding box center [296, 227] width 13 height 12
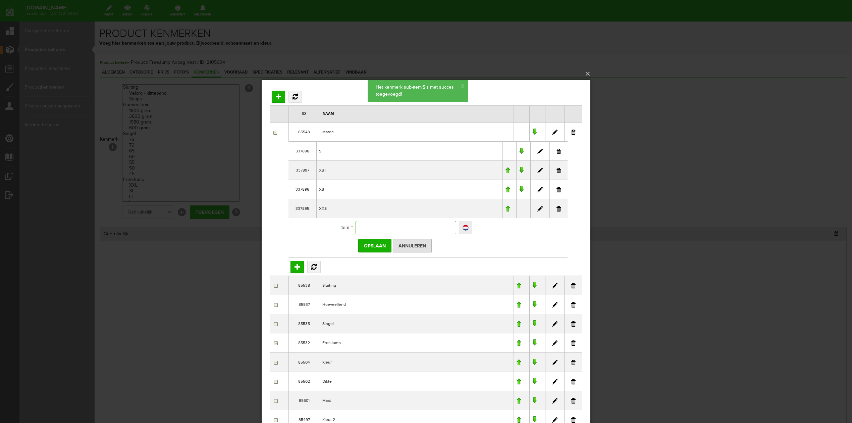
click at [368, 224] on input "text" at bounding box center [406, 227] width 101 height 13
type input "S"
type input "ST"
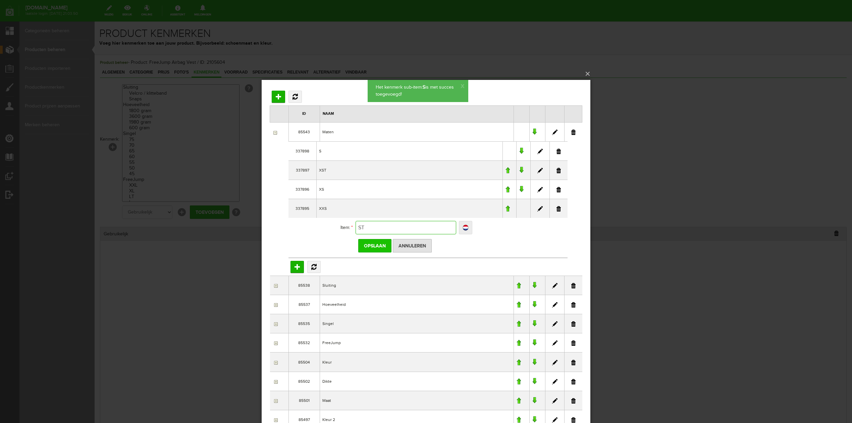
type input "ST"
click at [376, 245] on input "Opslaan" at bounding box center [374, 245] width 33 height 13
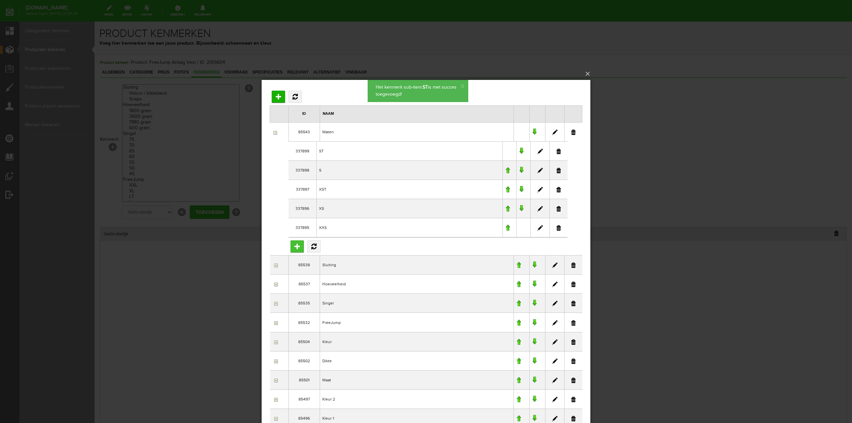
click at [295, 246] on input "Toevoegen" at bounding box center [296, 246] width 13 height 12
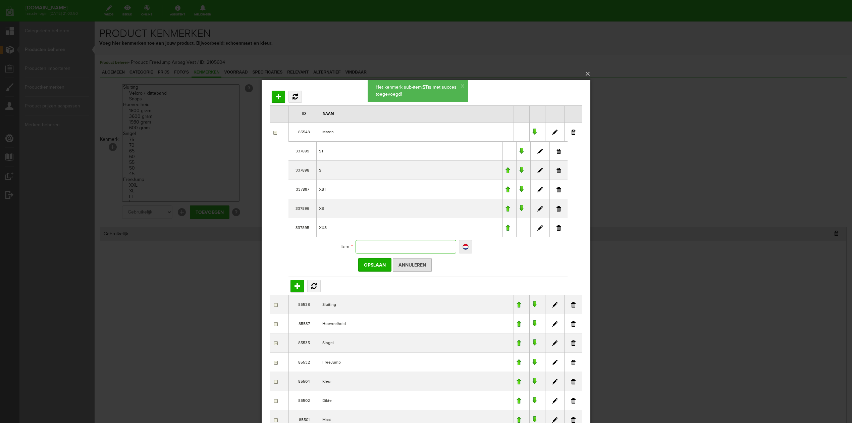
click at [387, 244] on input "text" at bounding box center [406, 246] width 101 height 13
type input "M"
click at [380, 264] on input "Opslaan" at bounding box center [374, 264] width 33 height 13
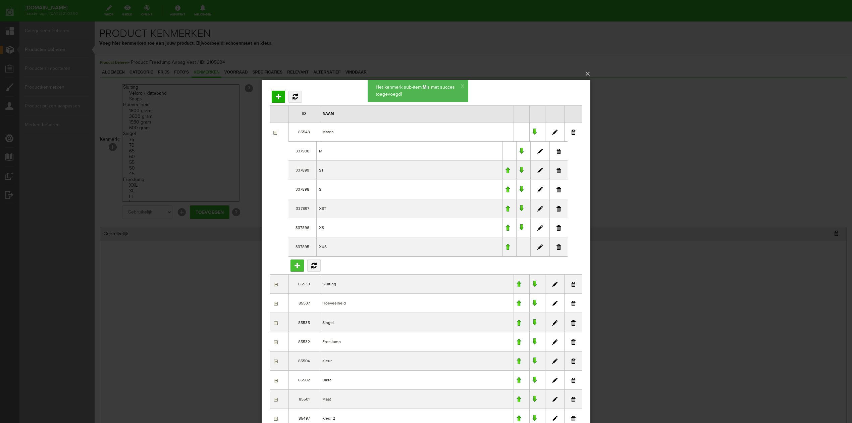
click at [297, 265] on input "Toevoegen" at bounding box center [296, 265] width 13 height 12
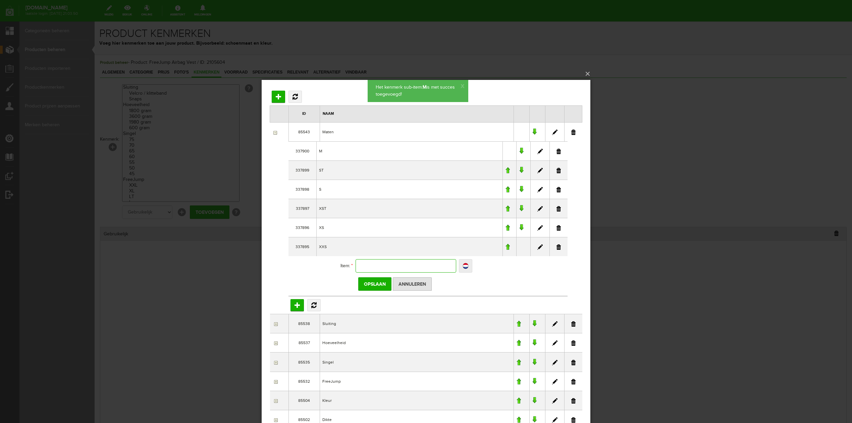
click at [387, 265] on input "text" at bounding box center [406, 265] width 101 height 13
type input "M"
type input "MT"
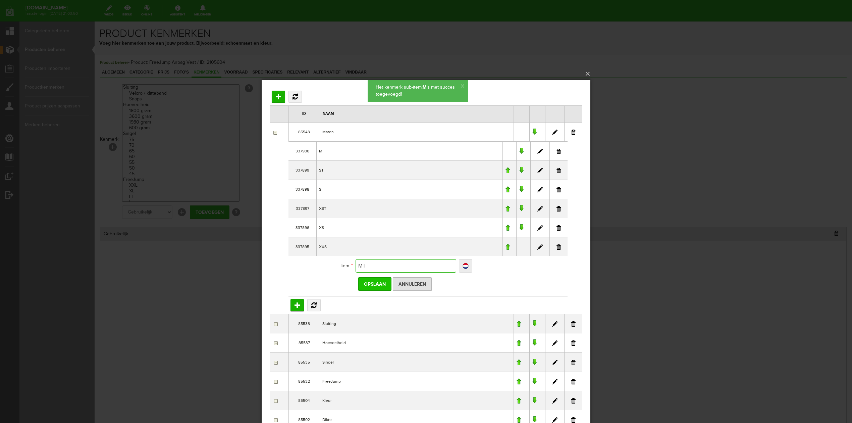
type input "MT"
click at [381, 284] on input "Opslaan" at bounding box center [374, 283] width 33 height 13
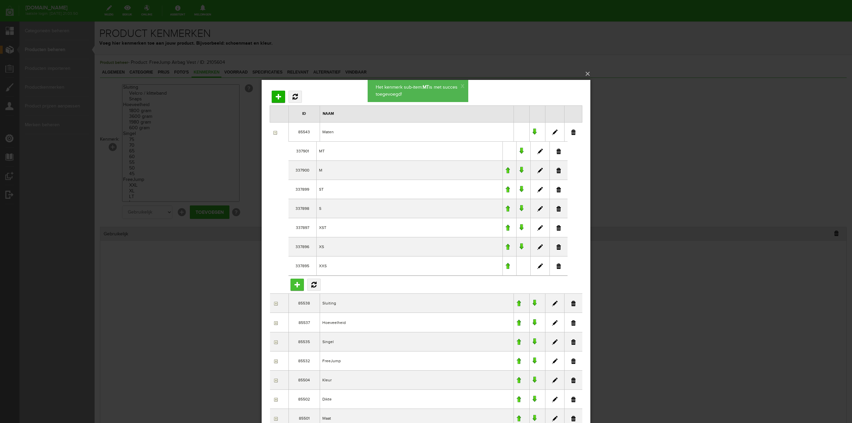
click at [299, 289] on input "Toevoegen" at bounding box center [296, 284] width 13 height 12
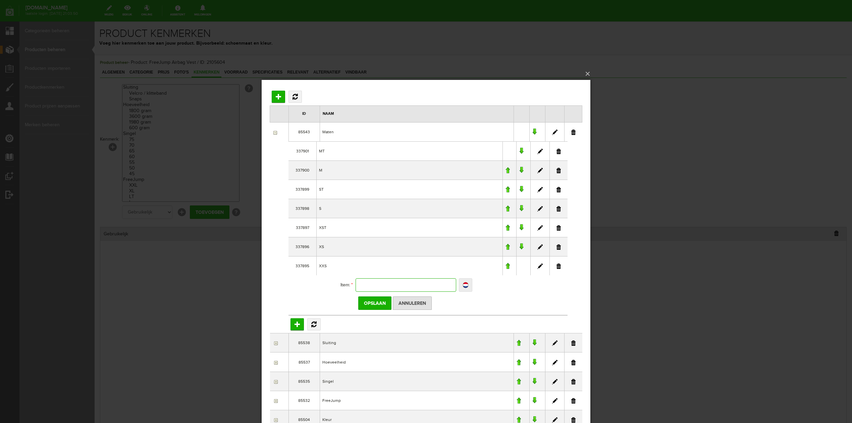
click at [368, 283] on input "text" at bounding box center [406, 284] width 101 height 13
type input "L"
click at [374, 305] on input "Opslaan" at bounding box center [374, 302] width 33 height 13
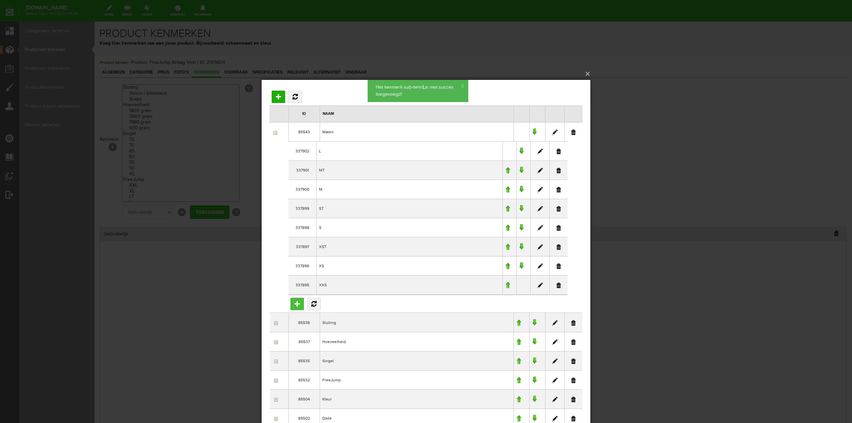
click at [299, 302] on input "Toevoegen" at bounding box center [296, 304] width 13 height 12
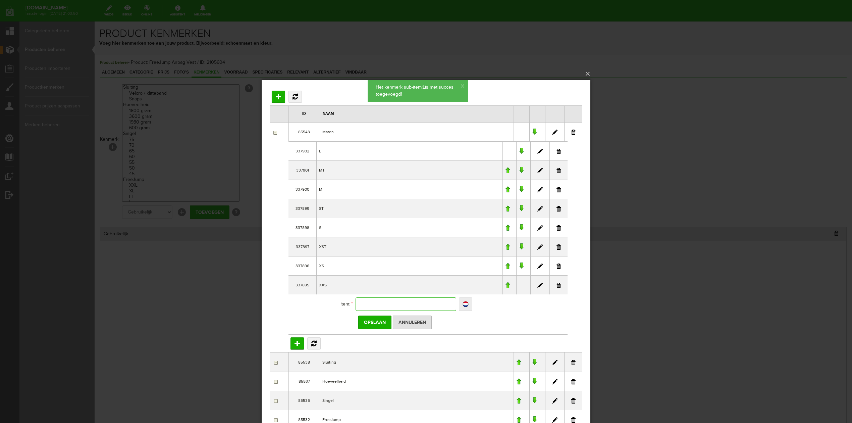
click at [394, 300] on input "text" at bounding box center [406, 303] width 101 height 13
type input "L"
type input "LT"
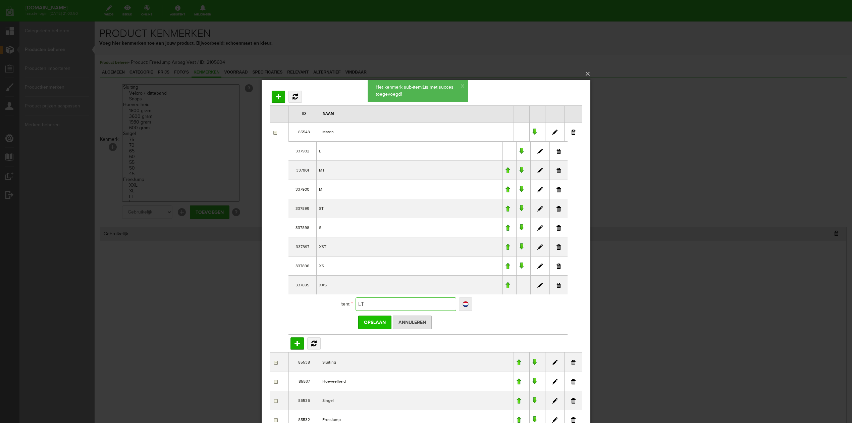
type input "LT"
click at [365, 322] on input "Opslaan" at bounding box center [374, 321] width 33 height 13
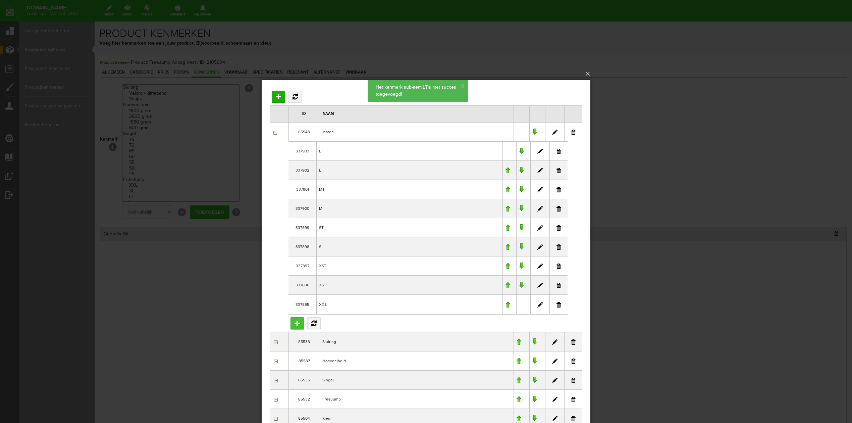
click at [300, 327] on input "Toevoegen" at bounding box center [296, 323] width 13 height 12
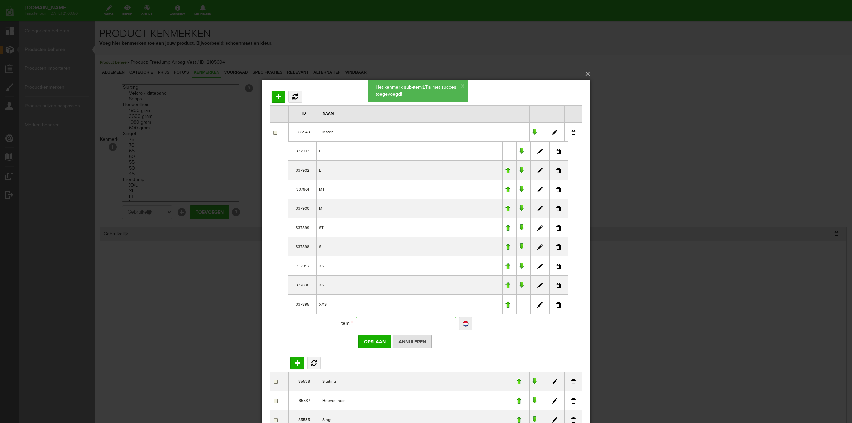
click at [394, 329] on input "text" at bounding box center [406, 323] width 101 height 13
type input "X"
type input "XL"
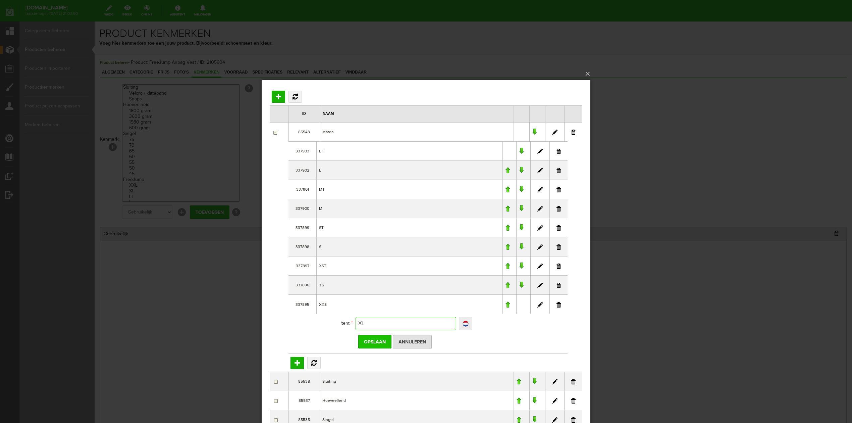
type input "XL"
click at [384, 344] on input "Opslaan" at bounding box center [374, 341] width 33 height 13
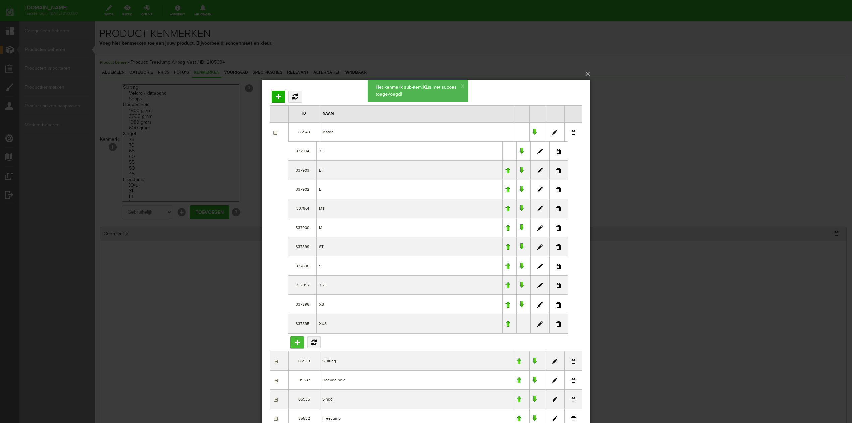
click at [299, 343] on input "Toevoegen" at bounding box center [296, 342] width 13 height 12
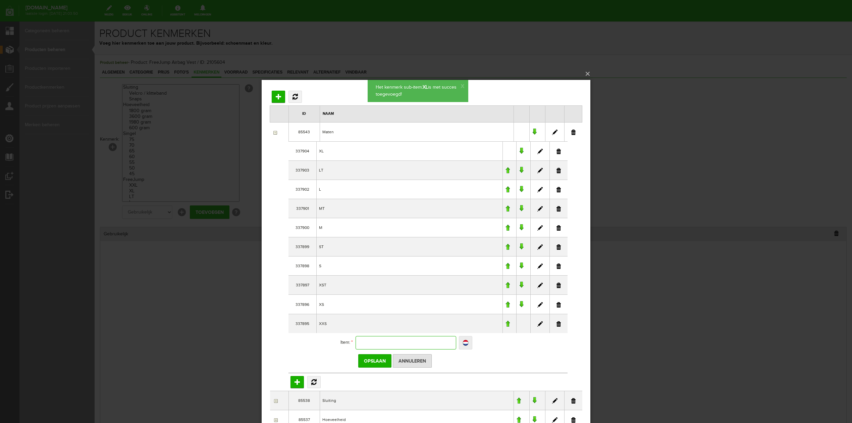
click at [425, 340] on input "text" at bounding box center [406, 342] width 101 height 13
type input "X"
type input "XX"
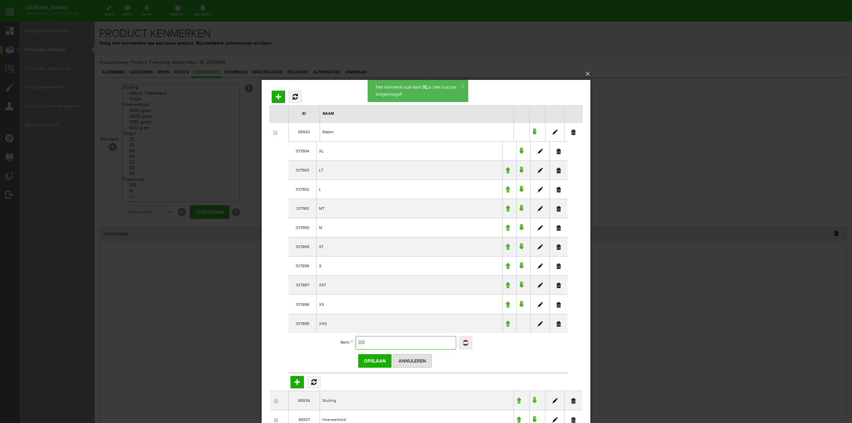
type input "XXL"
click at [380, 363] on input "Opslaan" at bounding box center [374, 360] width 33 height 13
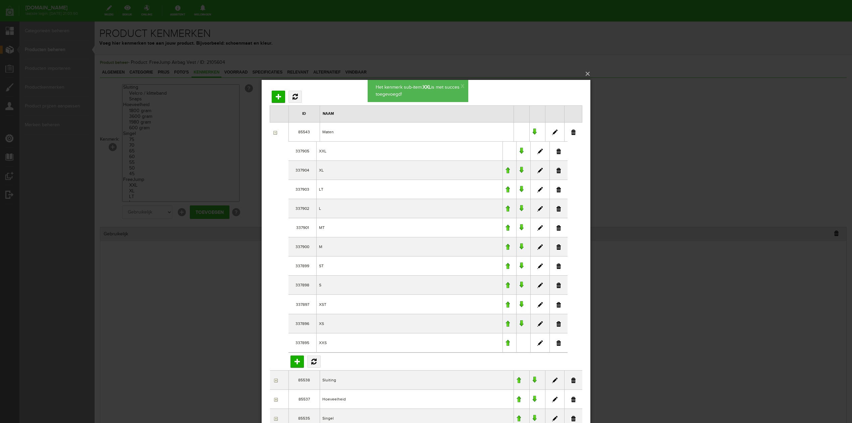
click at [698, 212] on div "×" at bounding box center [426, 211] width 852 height 423
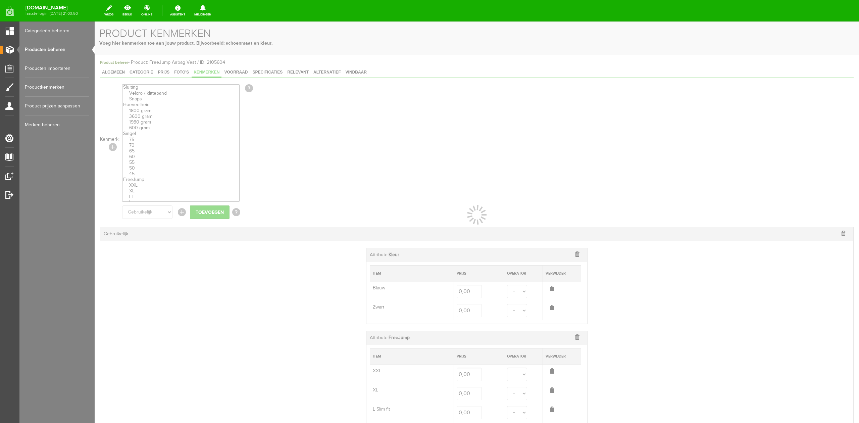
select select
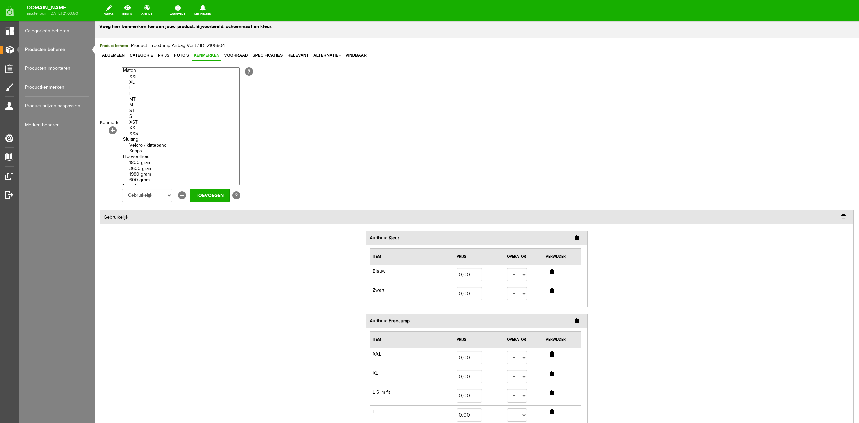
scroll to position [32, 0]
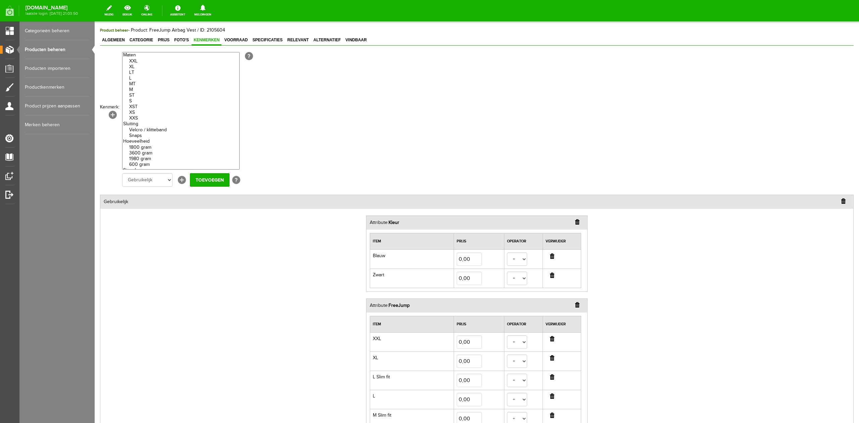
click at [576, 305] on div "Attribute: FreeJump" at bounding box center [476, 306] width 221 height 14
click at [576, 307] on input "button" at bounding box center [577, 304] width 4 height 5
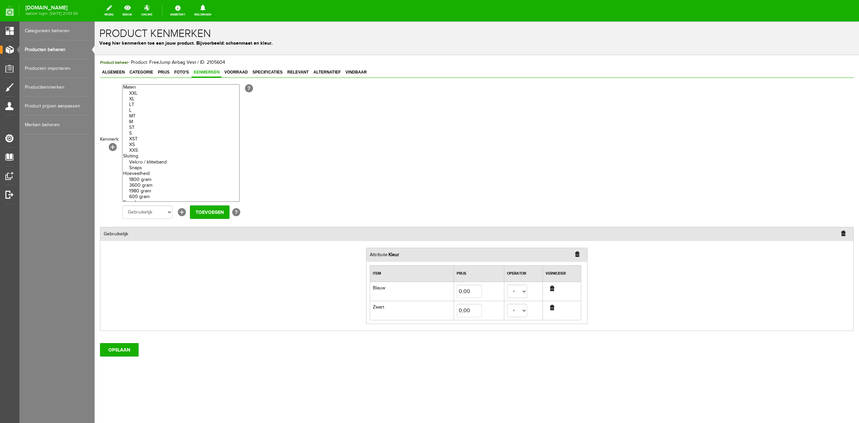
scroll to position [0, 0]
click at [145, 151] on option "XXS" at bounding box center [180, 151] width 117 height 6
click at [142, 145] on option "XS" at bounding box center [180, 145] width 117 height 6
click at [142, 140] on option "XST" at bounding box center [180, 139] width 117 height 6
click at [141, 133] on option "S" at bounding box center [180, 133] width 117 height 6
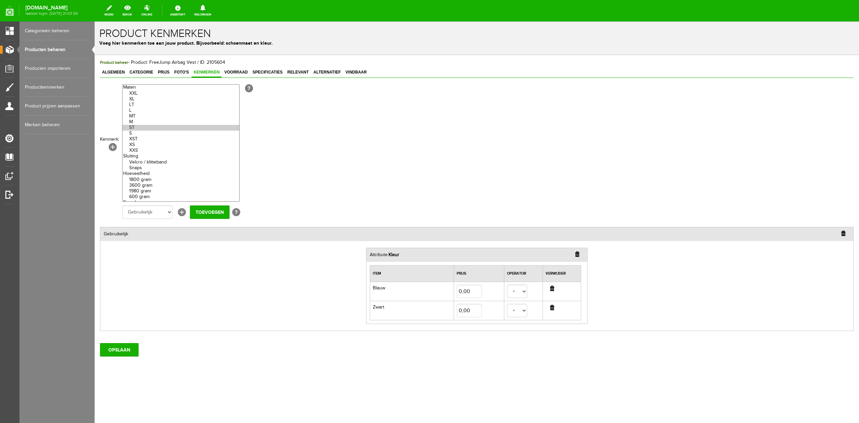
click at [140, 129] on option "ST" at bounding box center [180, 128] width 117 height 6
click at [138, 122] on option "M" at bounding box center [180, 122] width 117 height 6
click at [137, 115] on option "MT" at bounding box center [180, 116] width 117 height 6
click at [136, 110] on option "L" at bounding box center [180, 111] width 117 height 6
click at [137, 105] on option "LT" at bounding box center [180, 105] width 117 height 6
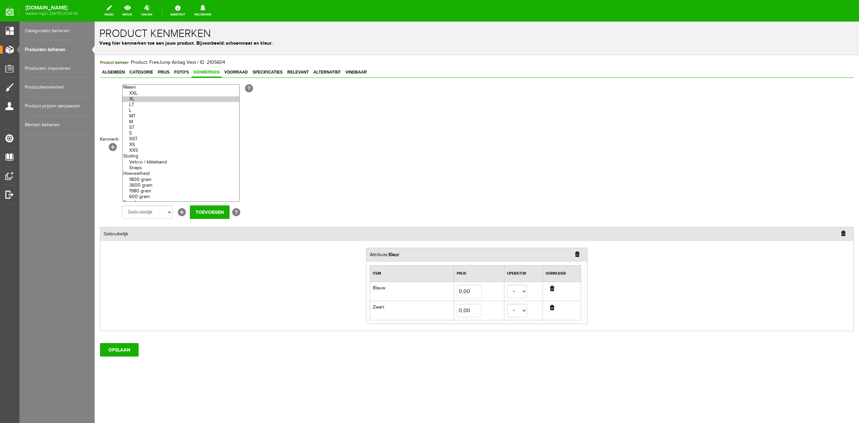
click at [138, 100] on option "XL" at bounding box center [180, 99] width 117 height 6
drag, startPoint x: 144, startPoint y: 92, endPoint x: 165, endPoint y: 100, distance: 23.2
select select "85543|337905"
click at [143, 92] on option "XXL" at bounding box center [180, 94] width 117 height 6
click at [221, 210] on input "Toevoegen" at bounding box center [210, 211] width 40 height 13
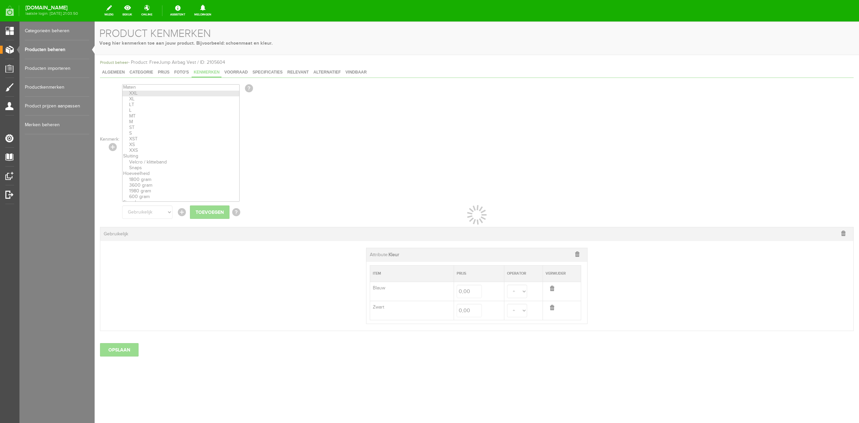
select select
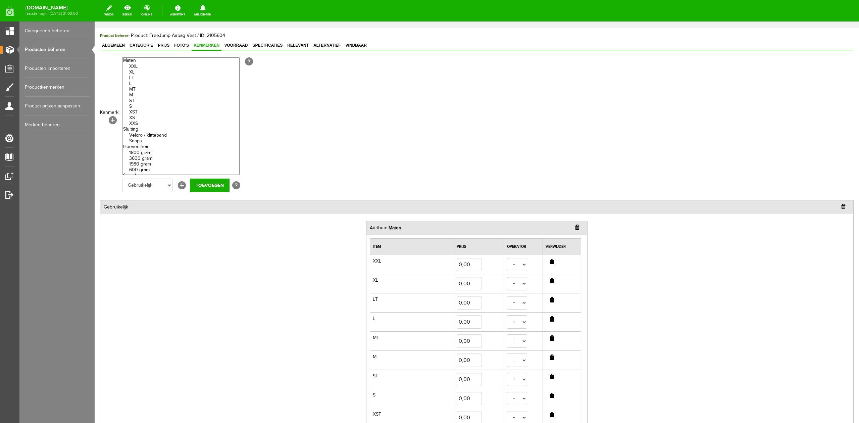
scroll to position [32, 0]
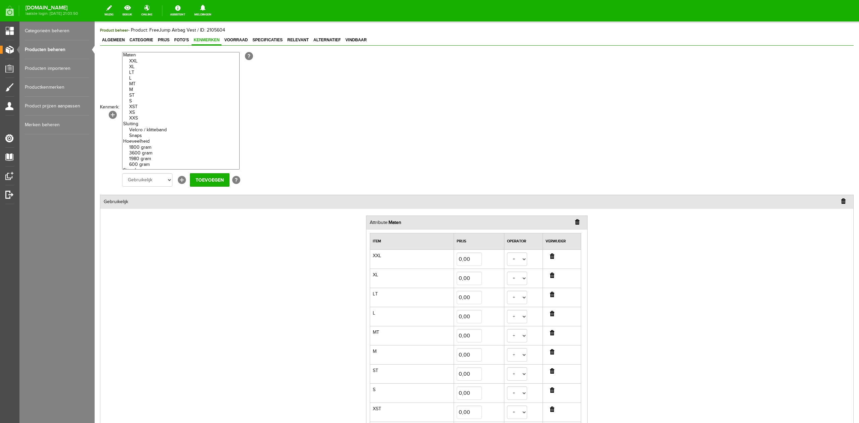
click at [723, 329] on div "Gebruikelijk Attribute: Maten Item Prijs Operator [PERSON_NAME] XXL 0,00 + - XL…" at bounding box center [476, 374] width 753 height 359
click at [731, 118] on div "Kenmerk: [+] XXL XL LT L MT M ST S XST XS XXS Velcro / klitteband Snaps 1800 gr…" at bounding box center [476, 302] width 753 height 502
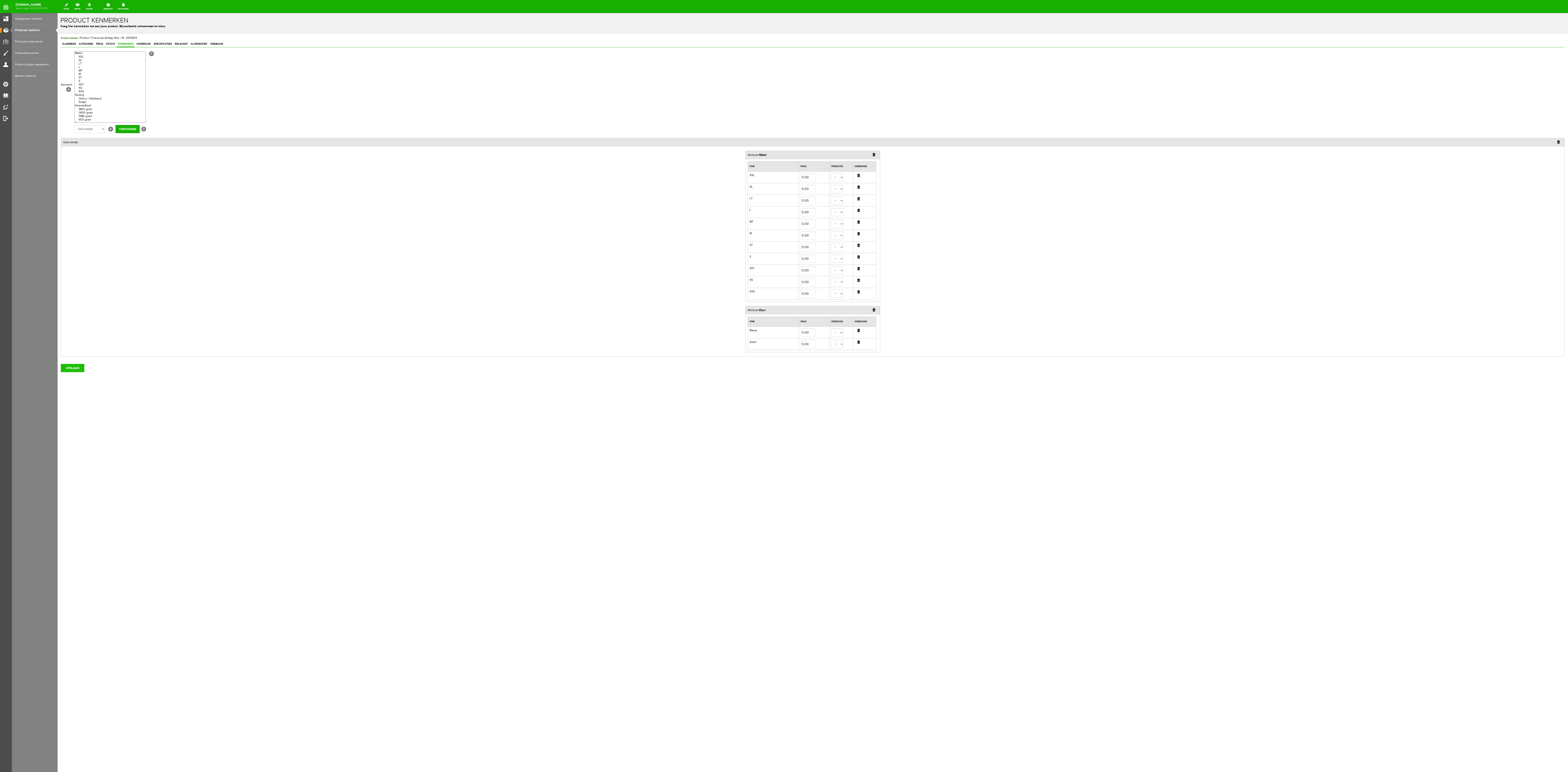
click at [67, 254] on input "OPSLAAN" at bounding box center [72, 368] width 24 height 8
select select
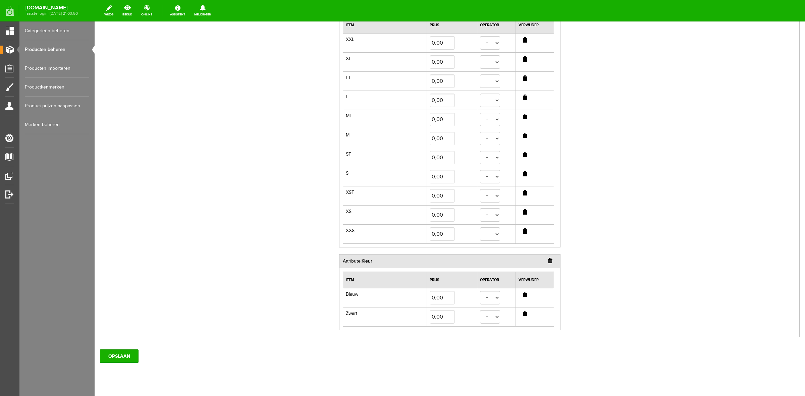
scroll to position [266, 0]
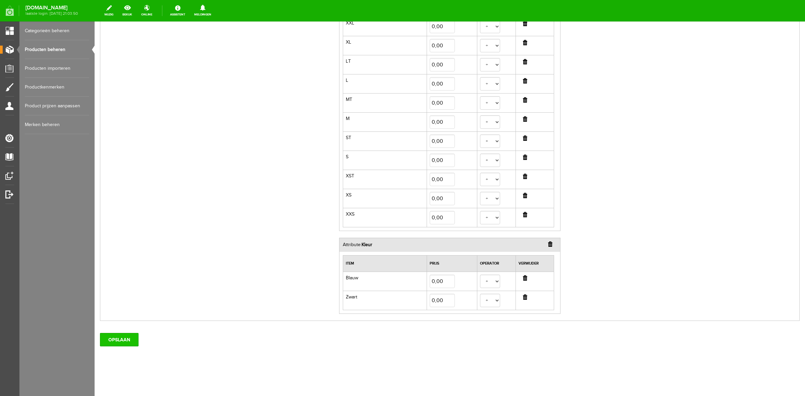
click at [112, 341] on input "OPSLAAN" at bounding box center [119, 339] width 39 height 13
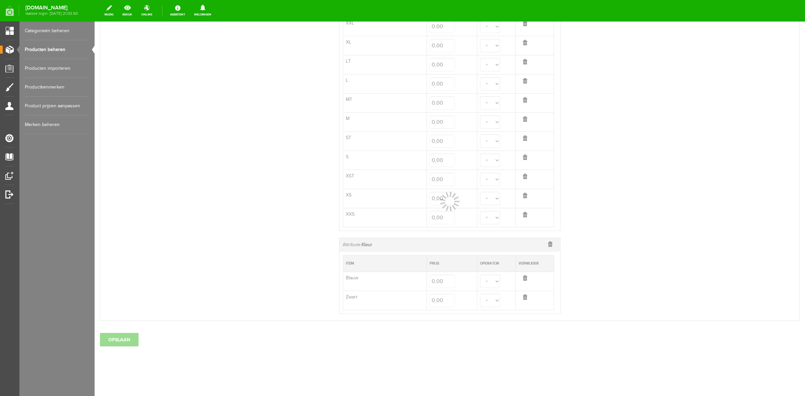
select select
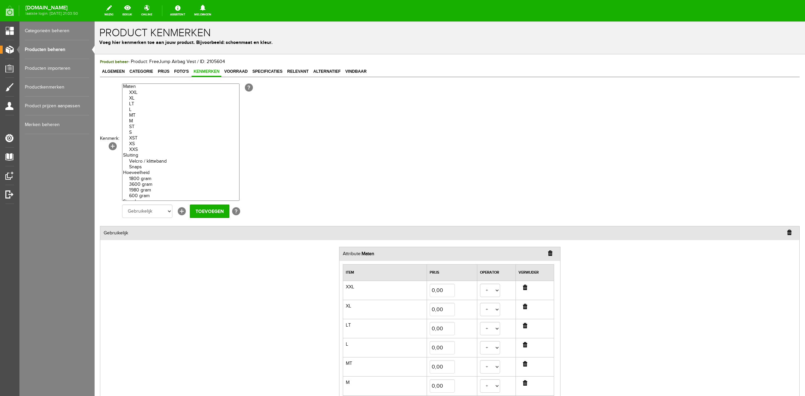
scroll to position [0, 0]
click at [113, 74] on span "Algemeen" at bounding box center [113, 72] width 27 height 5
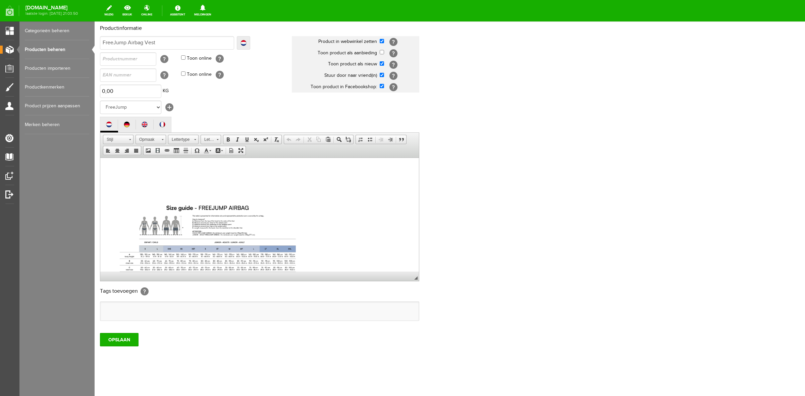
scroll to position [252, 0]
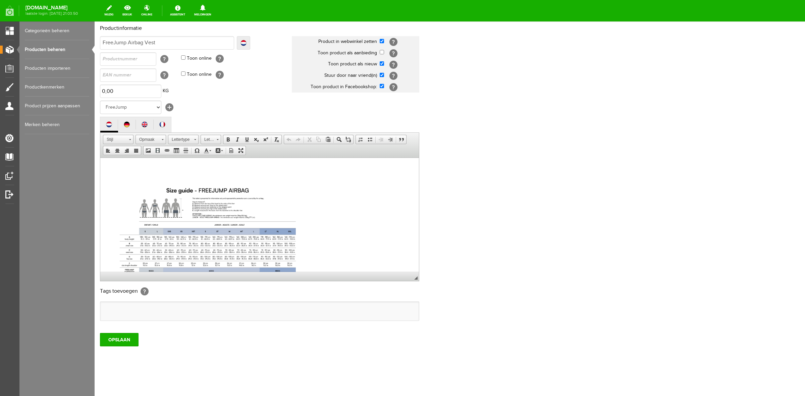
click at [197, 235] on img at bounding box center [207, 228] width 201 height 101
click at [240, 267] on span "Eigenschappen afbeelding" at bounding box center [233, 266] width 54 height 8
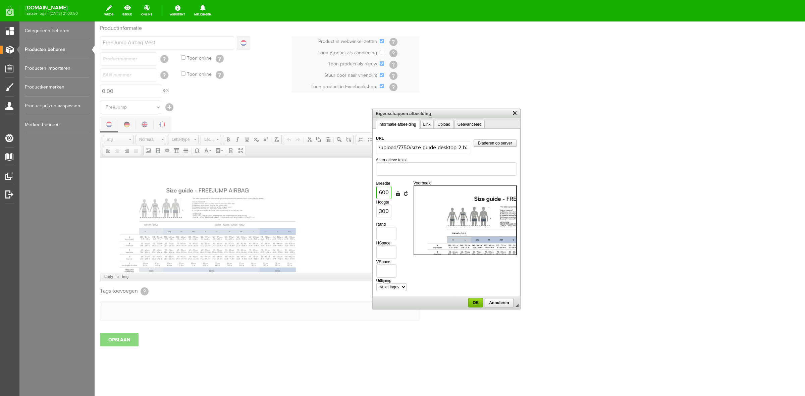
scroll to position [0, 0]
drag, startPoint x: 380, startPoint y: 194, endPoint x: 395, endPoint y: 197, distance: 15.5
click at [395, 197] on tr "Breedte 600 Hoogte 300 Afmetingen vergrendelen [GEOGRAPHIC_DATA] resetten" at bounding box center [393, 200] width 34 height 38
type input "8"
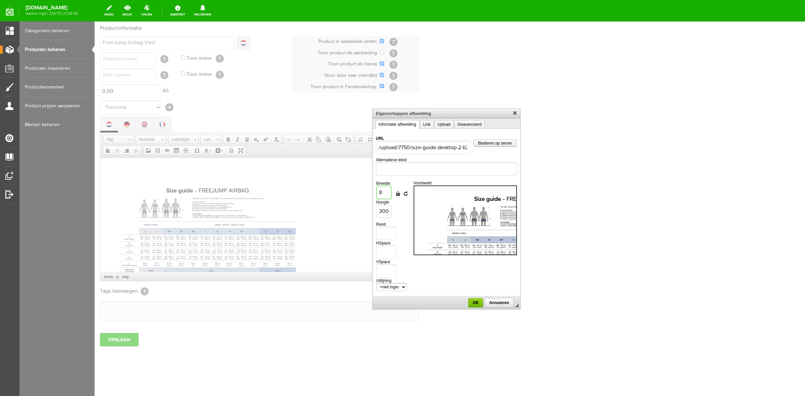
type input "4"
type input "80"
type input "40"
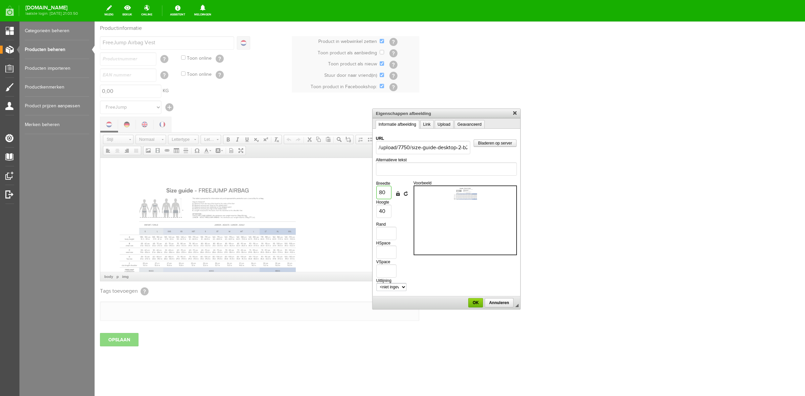
type input "800"
type input "400"
type input "800"
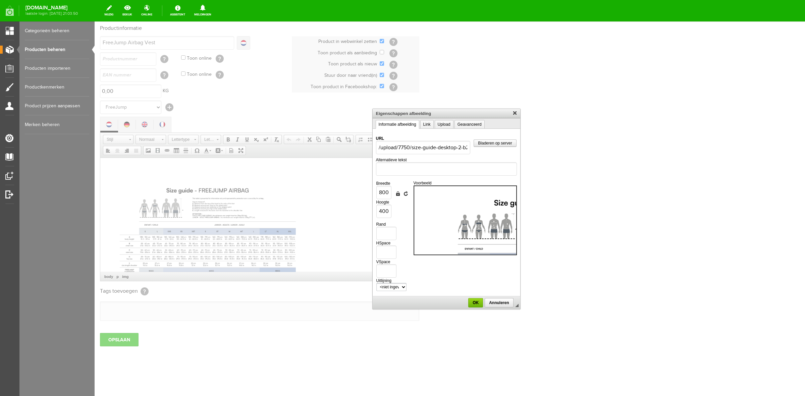
click at [457, 269] on td "Voorbeeld" at bounding box center [465, 236] width 103 height 114
click at [475, 301] on span "OK" at bounding box center [475, 303] width 13 height 5
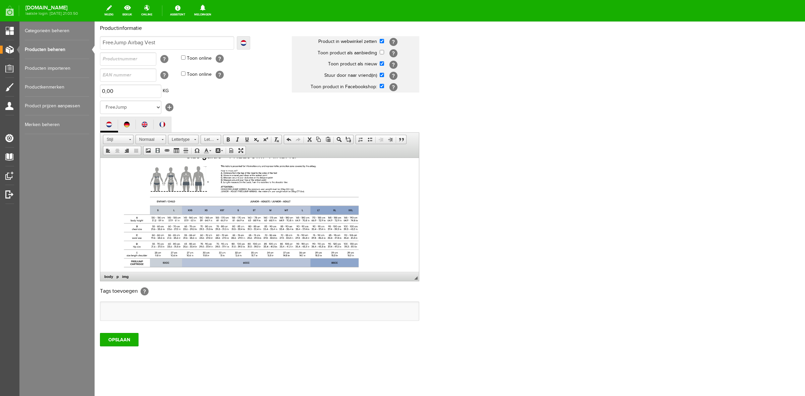
scroll to position [293, 0]
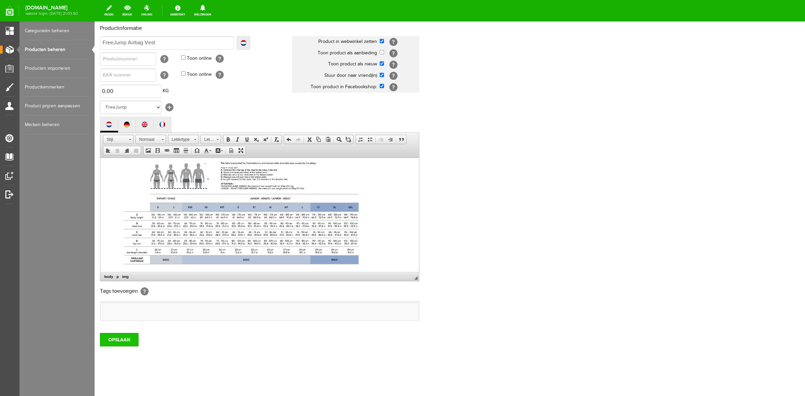
click at [124, 335] on input "OPSLAAN" at bounding box center [119, 339] width 39 height 13
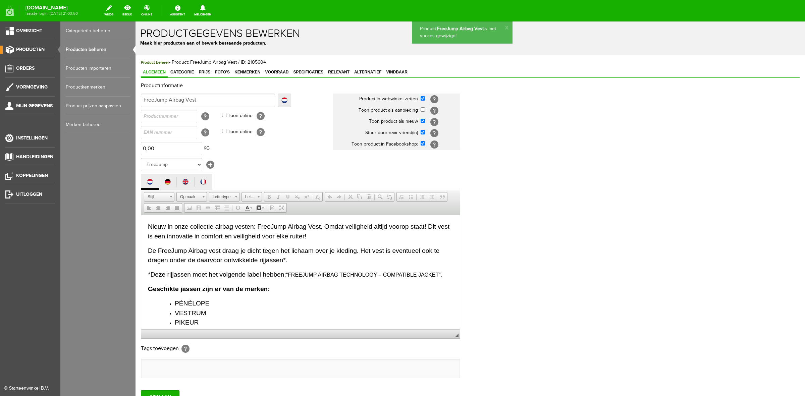
scroll to position [0, 0]
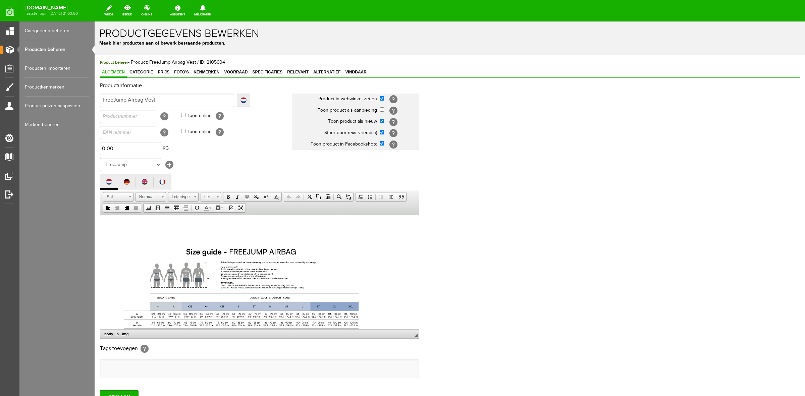
click at [152, 236] on img at bounding box center [241, 302] width 268 height 134
click at [154, 225] on p at bounding box center [259, 210] width 305 height 42
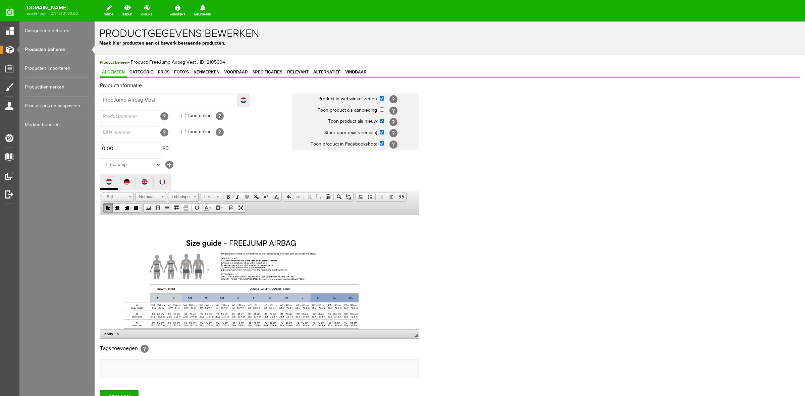
click at [214, 290] on img at bounding box center [241, 294] width 268 height 134
click at [235, 319] on span "Eigenschappen afbeelding" at bounding box center [249, 321] width 54 height 8
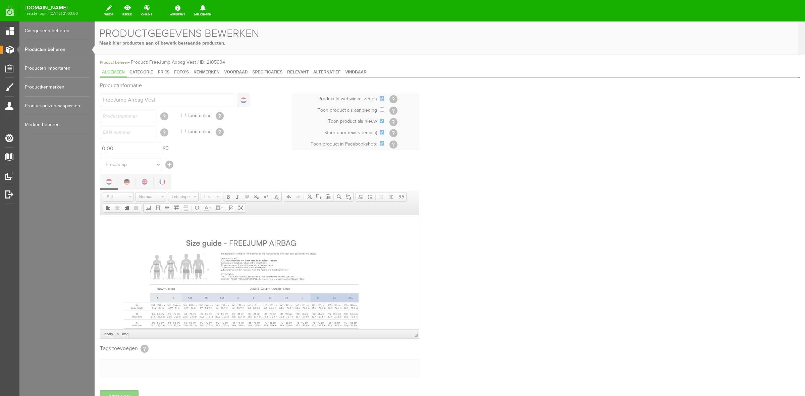
type input "/upload/7750/size-guide-desktop-2-b2a8c6a250e3ff10234bd113003e2(1).jpg"
type input "800"
type input "400"
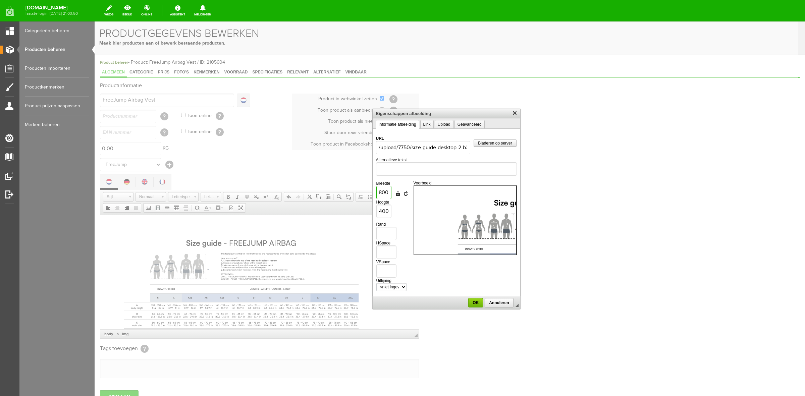
drag, startPoint x: 379, startPoint y: 190, endPoint x: 397, endPoint y: 190, distance: 18.1
click at [397, 190] on tr "Breedte 800 Hoogte 400 Afmetingen vergrendelen Afmetingen resetten" at bounding box center [393, 200] width 34 height 38
type input "1"
type input "10"
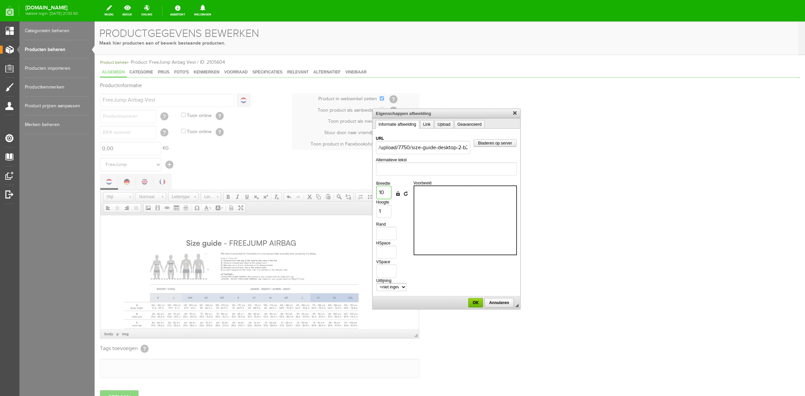
type input "5"
type input "100"
type input "50"
type input "1000"
type input "500"
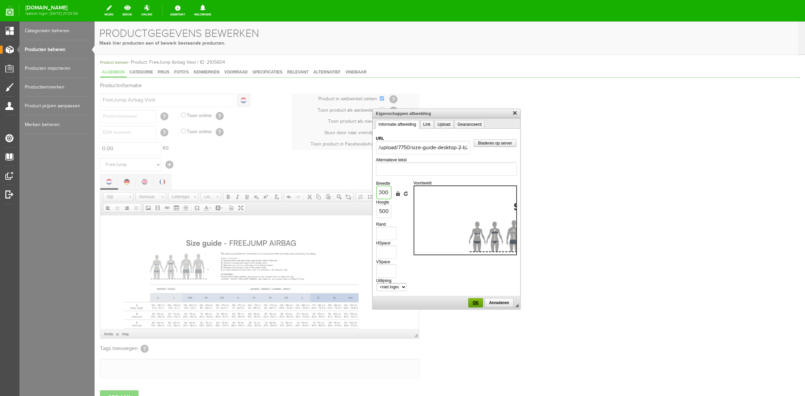
type input "1000"
click at [478, 304] on span "OK" at bounding box center [475, 303] width 13 height 5
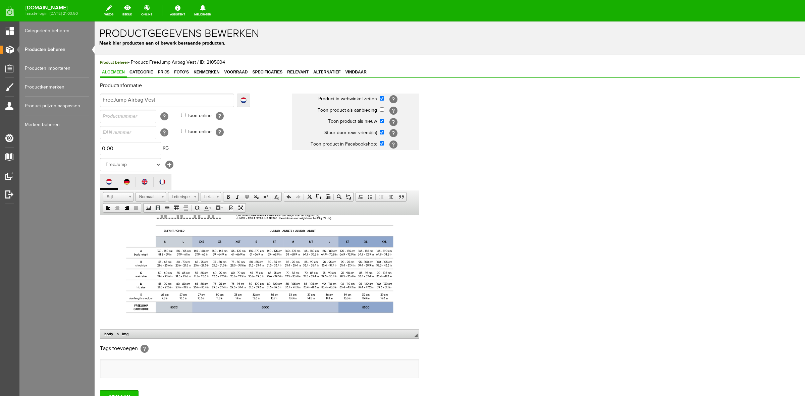
click at [130, 392] on input "OPSLAAN" at bounding box center [119, 396] width 39 height 13
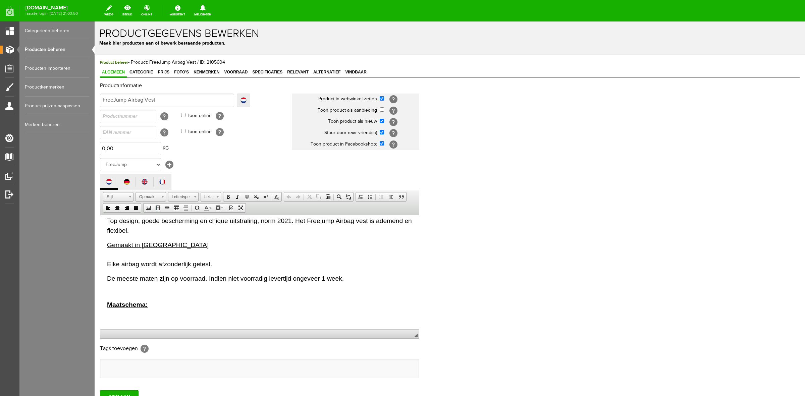
click at [119, 391] on div "OPSLAAN" at bounding box center [450, 394] width 700 height 19
click at [124, 393] on input "OPSLAAN" at bounding box center [119, 396] width 39 height 13
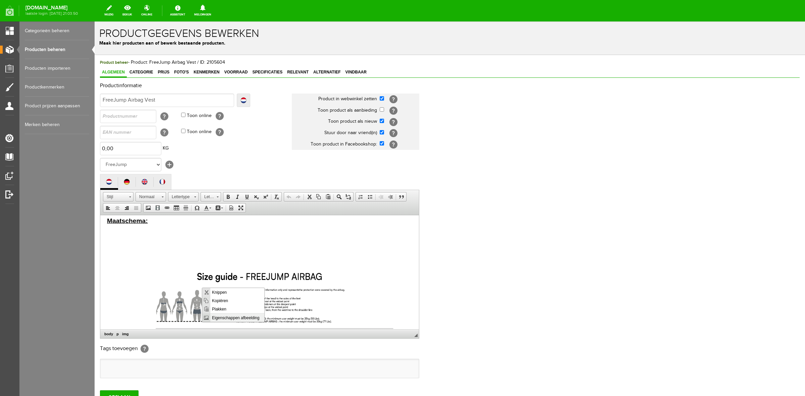
click at [228, 317] on span "Eigenschappen afbeelding" at bounding box center [237, 318] width 54 height 8
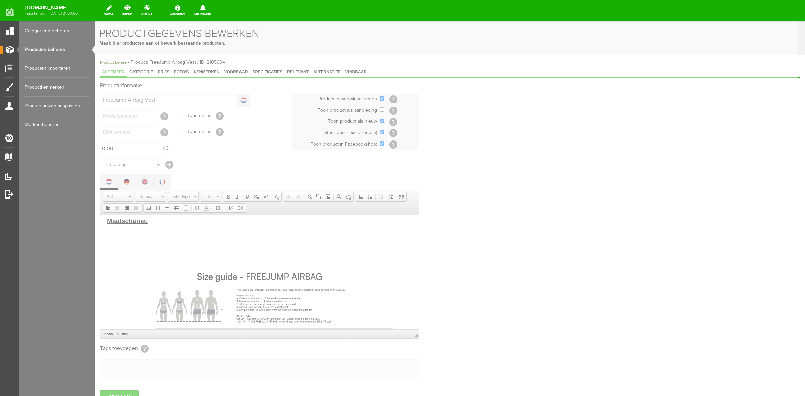
type input "/upload/7750/size-guide-desktop-2-b2a8c6a250e3ff10234bd113003e2(1).jpg"
type input "1000"
type input "500"
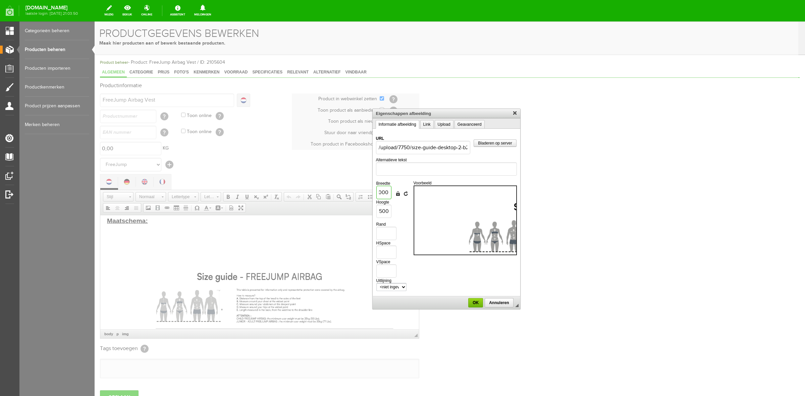
drag, startPoint x: 379, startPoint y: 192, endPoint x: 420, endPoint y: 194, distance: 41.0
click at [420, 194] on tr "Breedte 1000 Hoogte 500 Afmetingen vergrendelen Afmetingen resetten Rand HSpace…" at bounding box center [446, 236] width 141 height 114
type input "1"
type input "12"
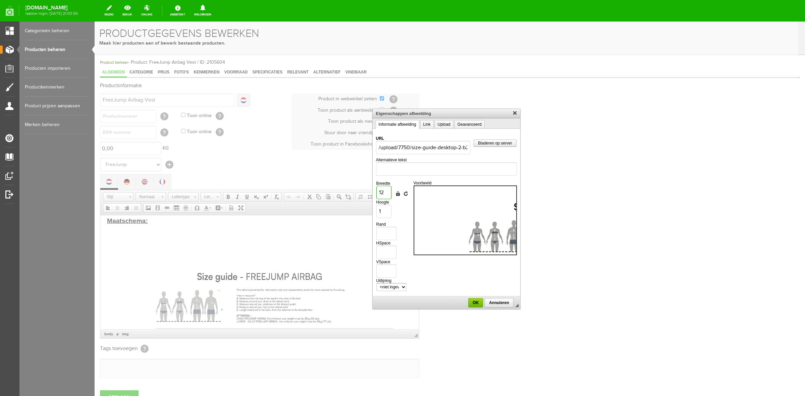
type input "6"
type input "120"
type input "60"
type input "1200"
type input "600"
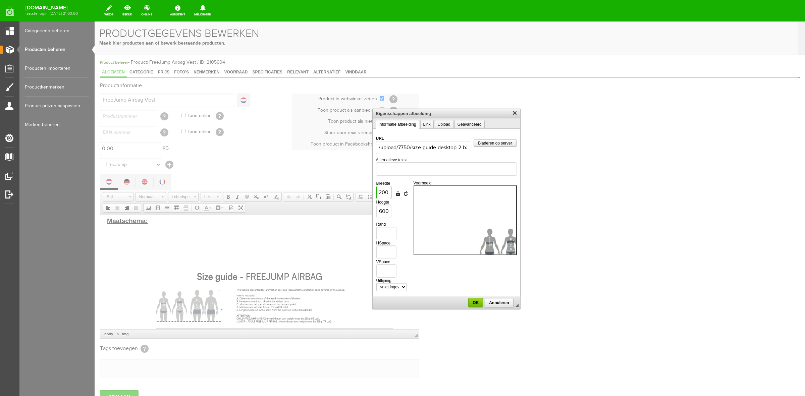
type input "1200"
drag, startPoint x: 461, startPoint y: 282, endPoint x: 470, endPoint y: 290, distance: 12.6
click at [468, 289] on td "Voorbeeld" at bounding box center [465, 236] width 103 height 114
click at [480, 301] on span "OK" at bounding box center [475, 303] width 13 height 5
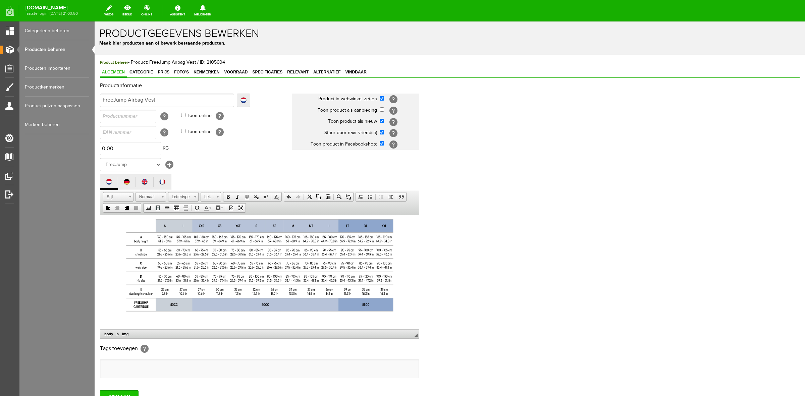
click at [127, 393] on input "OPSLAAN" at bounding box center [119, 396] width 39 height 13
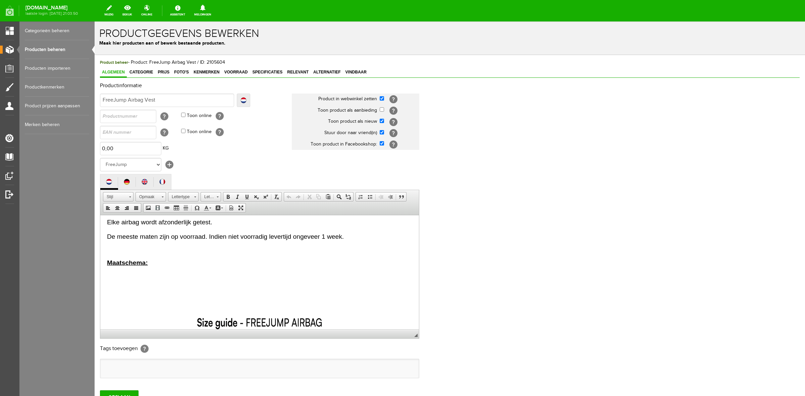
click at [149, 289] on p at bounding box center [259, 282] width 305 height 21
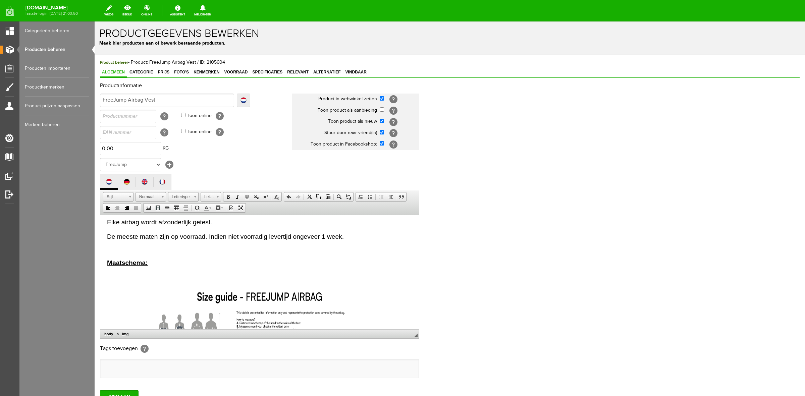
click at [230, 315] on img at bounding box center [259, 372] width 305 height 201
click at [264, 343] on span "Eigenschappen afbeelding" at bounding box center [266, 345] width 54 height 8
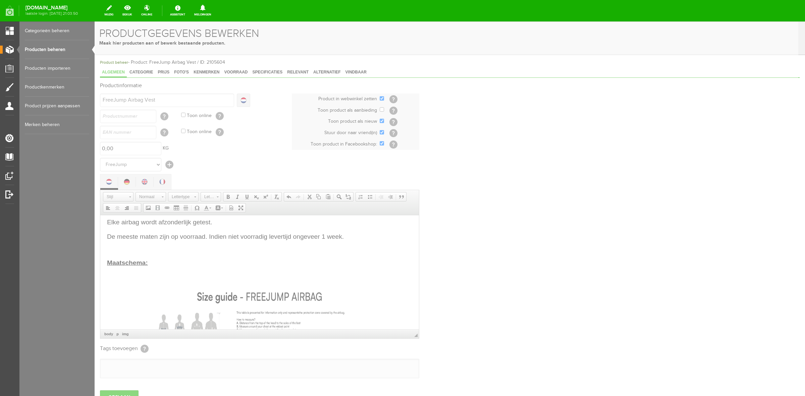
type input "/upload/7750/size-guide-desktop-2-b2a8c6a250e3ff10234bd113003e2(1).jpg"
type input "1200"
type input "600"
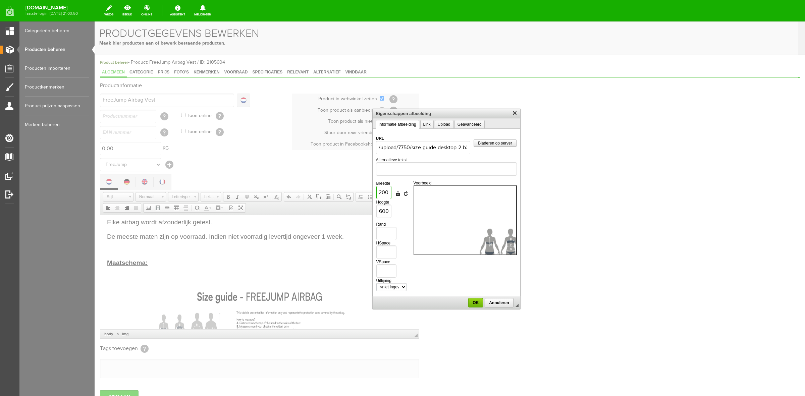
drag, startPoint x: 379, startPoint y: 193, endPoint x: 414, endPoint y: 195, distance: 34.6
click at [414, 195] on tr "Breedte 1200 Hoogte 600 Afmetingen vergrendelen Afmetingen resetten Rand HSpace…" at bounding box center [446, 236] width 141 height 114
type input "1"
type input "15"
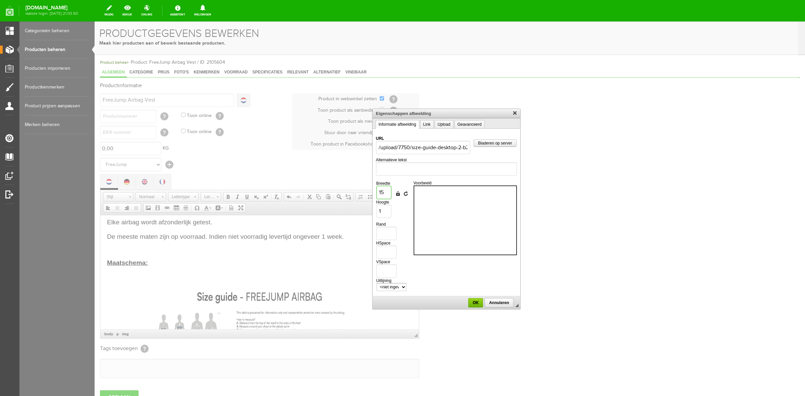
type input "8"
type input "150"
type input "75"
type input "1500"
type input "750"
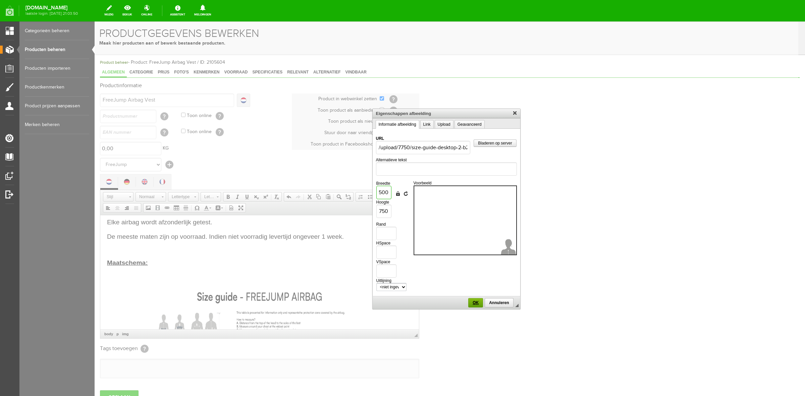
type input "1500"
click at [480, 304] on span "OK" at bounding box center [475, 303] width 13 height 5
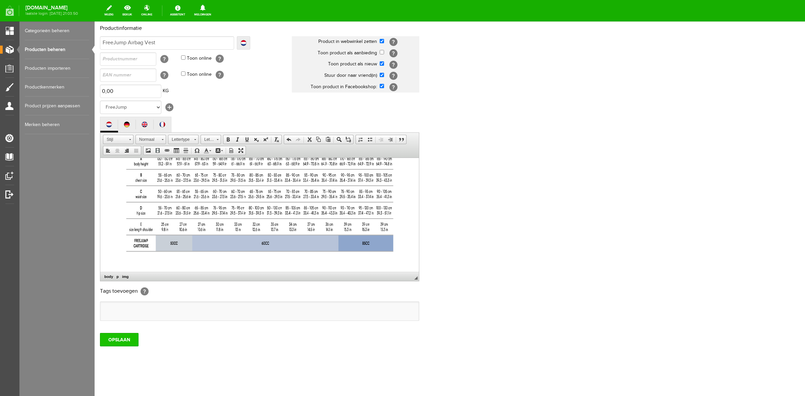
click at [131, 343] on input "OPSLAAN" at bounding box center [119, 339] width 39 height 13
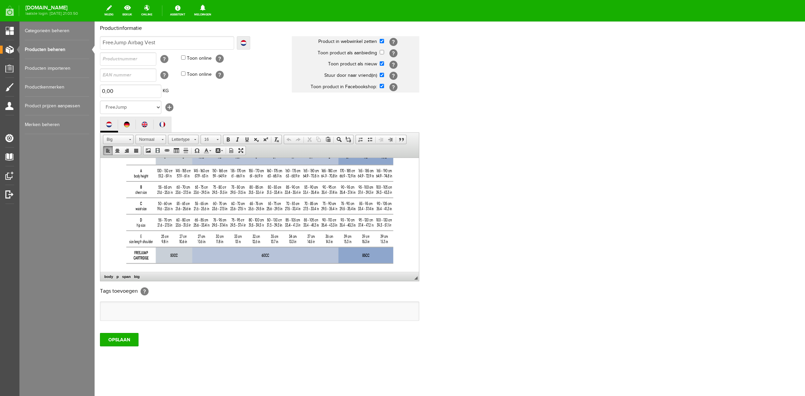
scroll to position [371, 0]
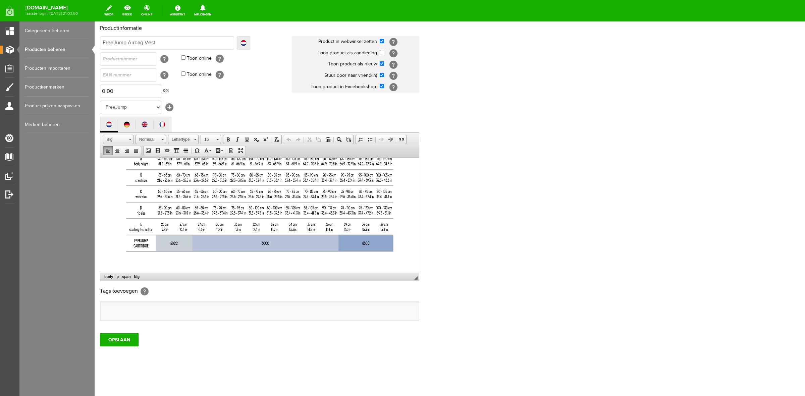
click at [406, 247] on img at bounding box center [259, 138] width 305 height 252
click at [403, 255] on img at bounding box center [259, 138] width 305 height 252
click at [410, 257] on html "Nieuw in onze collectie airbag vesten: FreeJump Airbag Vest. Omdat veiligheid a…" at bounding box center [259, 29] width 319 height 485
click at [412, 260] on html "Nieuw in onze collectie airbag vesten: FreeJump Airbag Vest. Omdat veiligheid a…" at bounding box center [259, 29] width 319 height 485
click at [401, 266] on html "Nieuw in onze collectie airbag vesten: FreeJump Airbag Vest. Omdat veiligheid a…" at bounding box center [259, 29] width 319 height 485
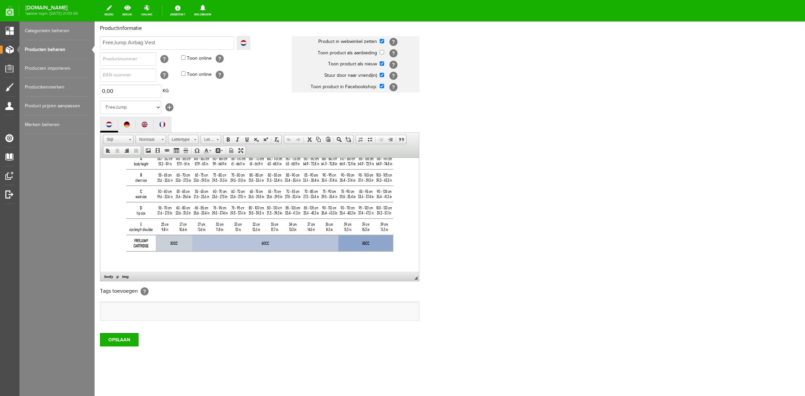
click at [409, 259] on html "Nieuw in onze collectie airbag vesten: FreeJump Airbag Vest. Omdat veiligheid a…" at bounding box center [259, 29] width 319 height 485
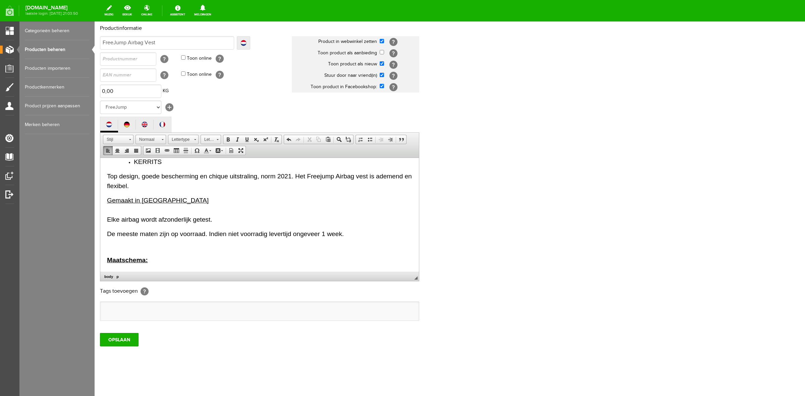
scroll to position [113, 0]
drag, startPoint x: 416, startPoint y: 242, endPoint x: 340, endPoint y: 289, distance: 88.6
click at [34, 46] on link "Producten beheren" at bounding box center [57, 49] width 64 height 19
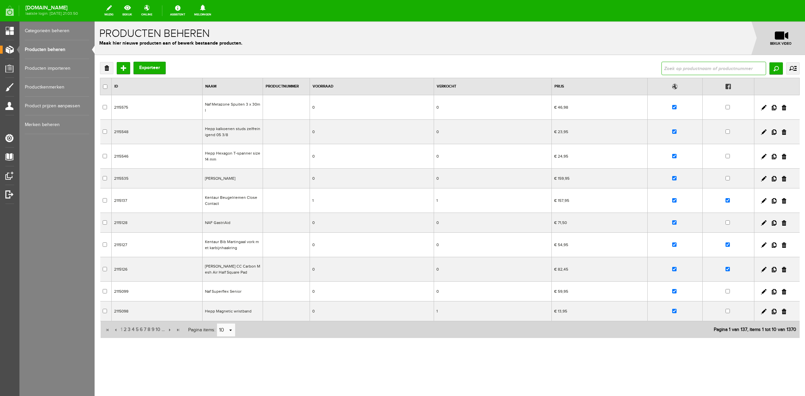
click at [672, 67] on input "text" at bounding box center [713, 68] width 105 height 13
type input "airbag"
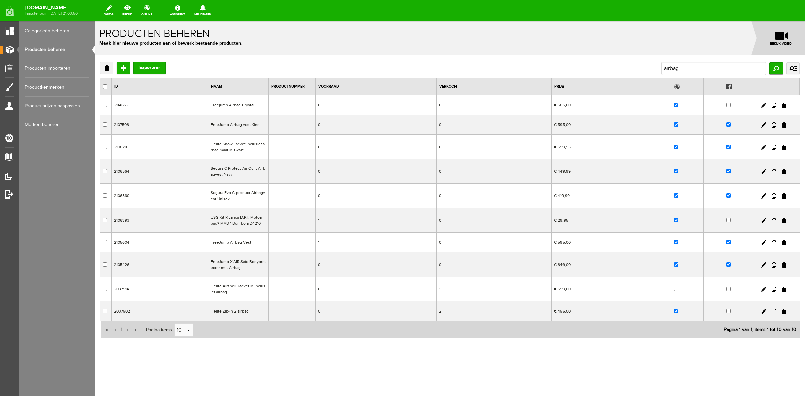
click at [119, 242] on td "2105604" at bounding box center [160, 243] width 97 height 20
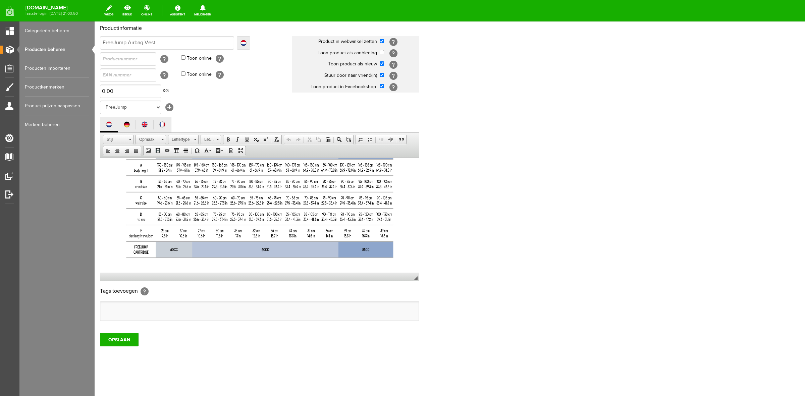
scroll to position [371, 0]
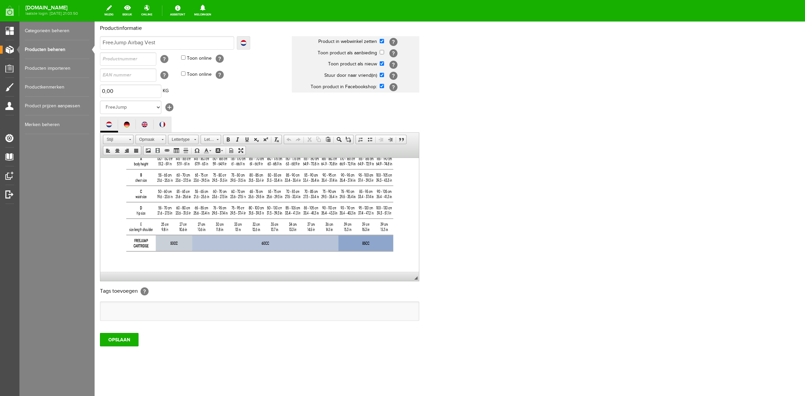
click at [401, 252] on img at bounding box center [259, 138] width 305 height 252
click at [119, 271] on html "Nieuw in onze collectie airbag vesten: FreeJump Airbag Vest. Omdat veiligheid a…" at bounding box center [259, 29] width 319 height 485
click at [107, 270] on html "Nieuw in onze collectie airbag vesten: FreeJump Airbag Vest. Omdat veiligheid a…" at bounding box center [259, 29] width 319 height 485
click at [108, 267] on html "Nieuw in onze collectie airbag vesten: FreeJump Airbag Vest. Omdat veiligheid a…" at bounding box center [259, 29] width 319 height 485
click at [115, 265] on html "Nieuw in onze collectie airbag vesten: FreeJump Airbag Vest. Omdat veiligheid a…" at bounding box center [259, 29] width 319 height 485
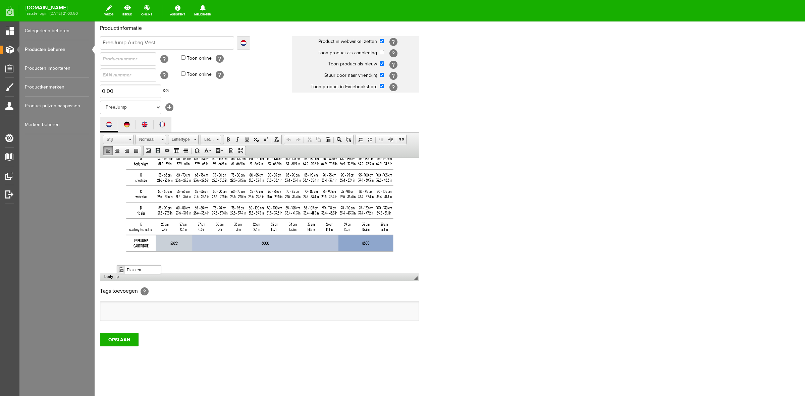
scroll to position [0, 0]
click at [256, 263] on p at bounding box center [259, 139] width 305 height 254
click at [401, 245] on img at bounding box center [259, 138] width 305 height 252
click at [412, 254] on html "Nieuw in onze collectie airbag vesten: FreeJump Airbag Vest. Omdat veiligheid a…" at bounding box center [259, 29] width 319 height 485
click at [412, 255] on html "Nieuw in onze collectie airbag vesten: FreeJump Airbag Vest. Omdat veiligheid a…" at bounding box center [259, 29] width 319 height 485
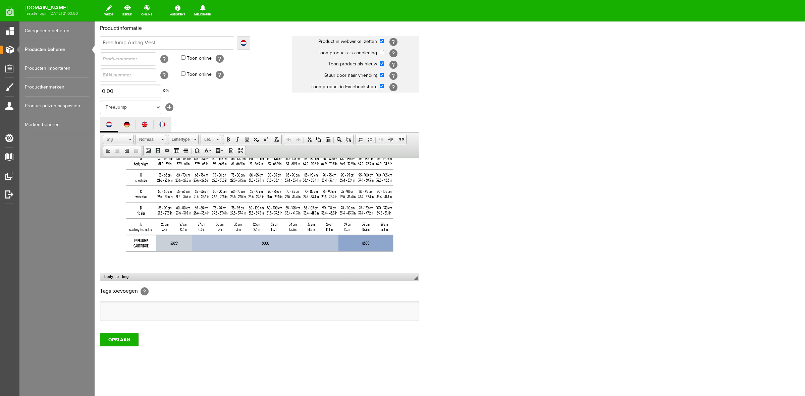
click at [412, 255] on html "Nieuw in onze collectie airbag vesten: FreeJump Airbag Vest. Omdat veiligheid a…" at bounding box center [259, 29] width 319 height 485
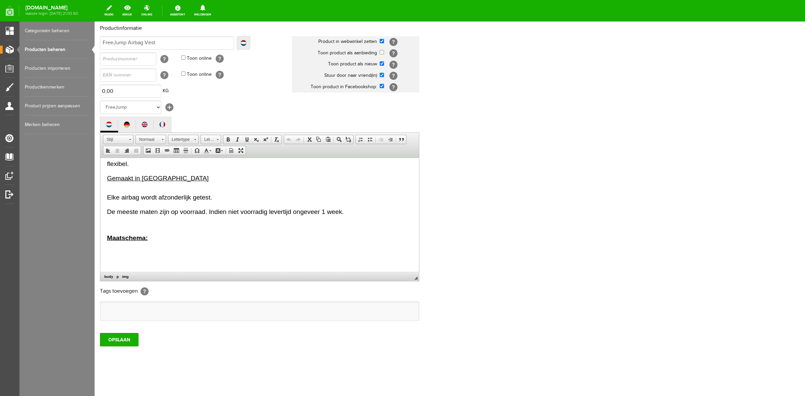
scroll to position [133, 0]
click at [358, 213] on p "De meeste maten zijn op voorraad. Indien niet voorradig levertijd ongeveer 1 we…" at bounding box center [259, 214] width 305 height 10
click at [162, 150] on link "Embed Media" at bounding box center [157, 150] width 9 height 9
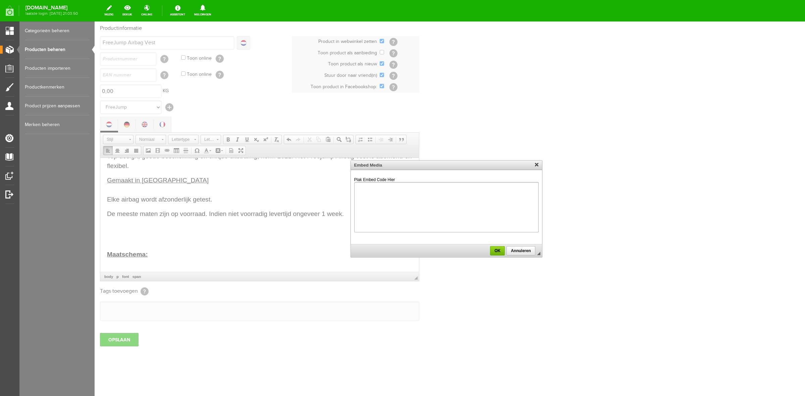
paste textarea "<iframe width="1520" height="500" src="[URL][DOMAIN_NAME]" title="FREEJUMP AIRB…"
type textarea "<iframe width="1520" height="500" src="[URL][DOMAIN_NAME]" title="FREEJUMP AIRB…"
click at [496, 251] on span "OK" at bounding box center [497, 251] width 13 height 5
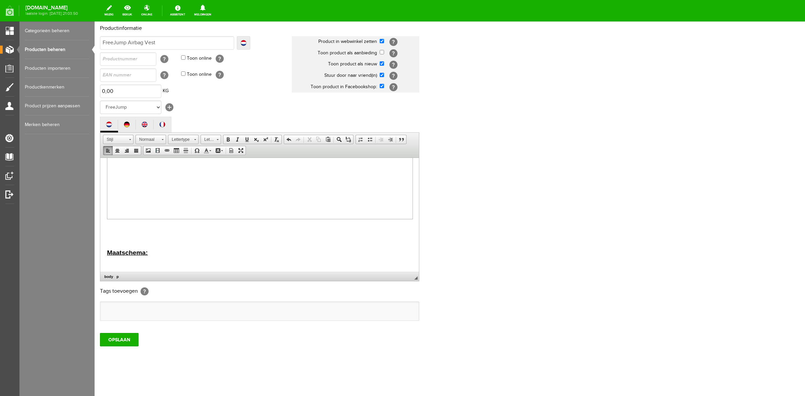
scroll to position [306, 0]
click at [116, 340] on input "OPSLAAN" at bounding box center [119, 339] width 39 height 13
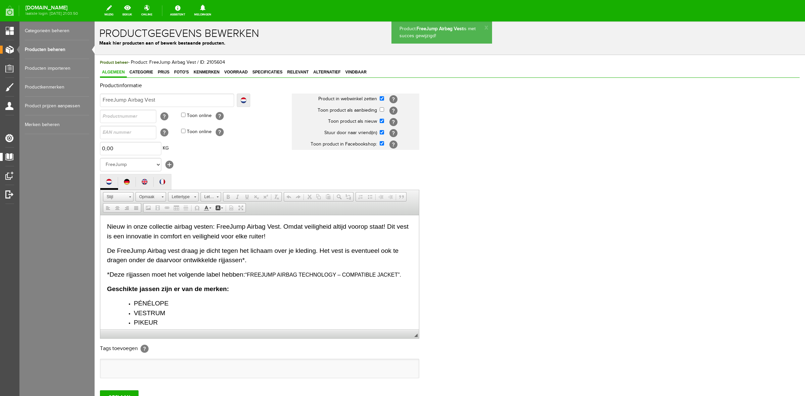
scroll to position [0, 0]
